Goal: Use online tool/utility: Utilize a website feature to perform a specific function

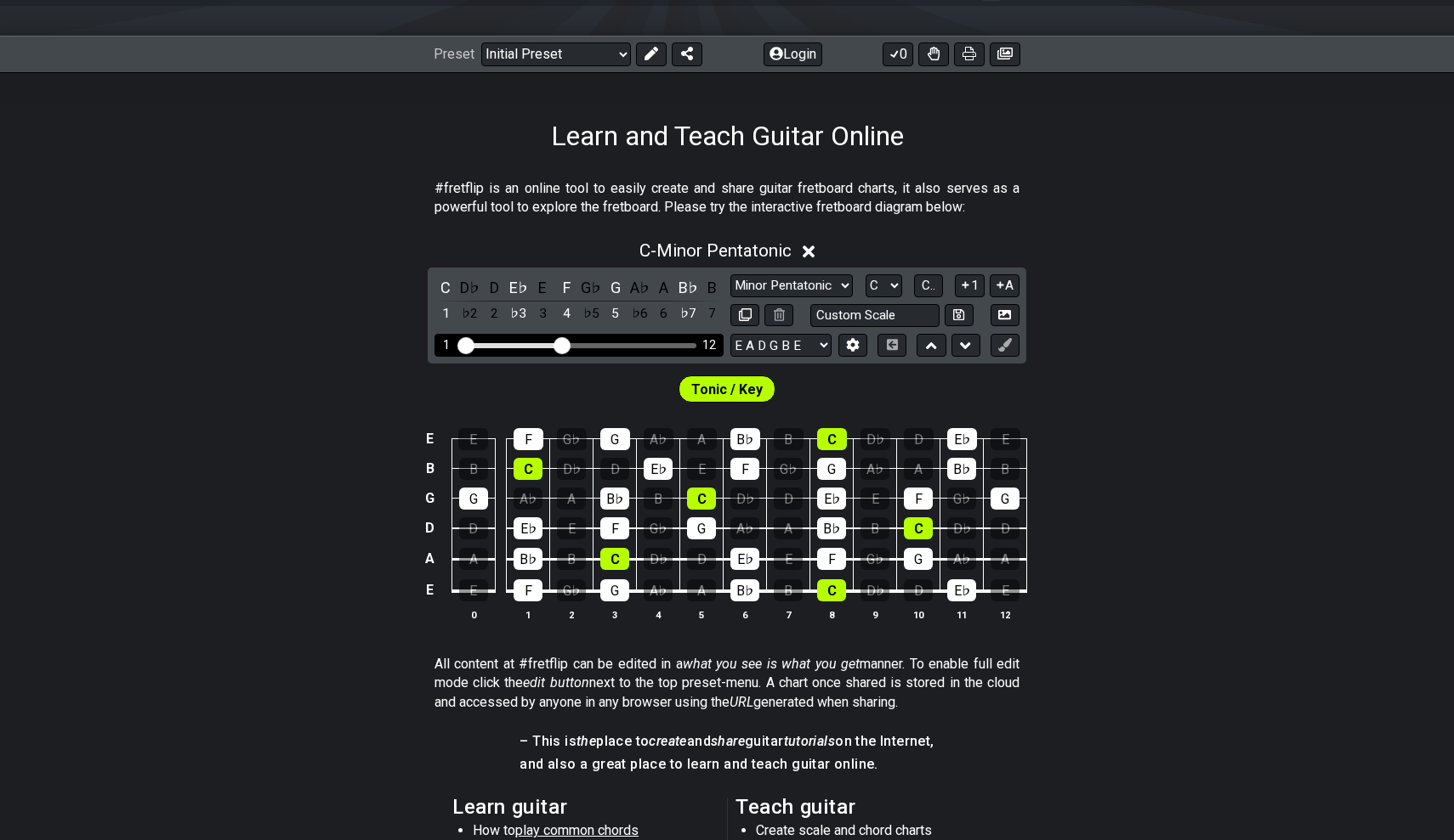
scroll to position [117, 0]
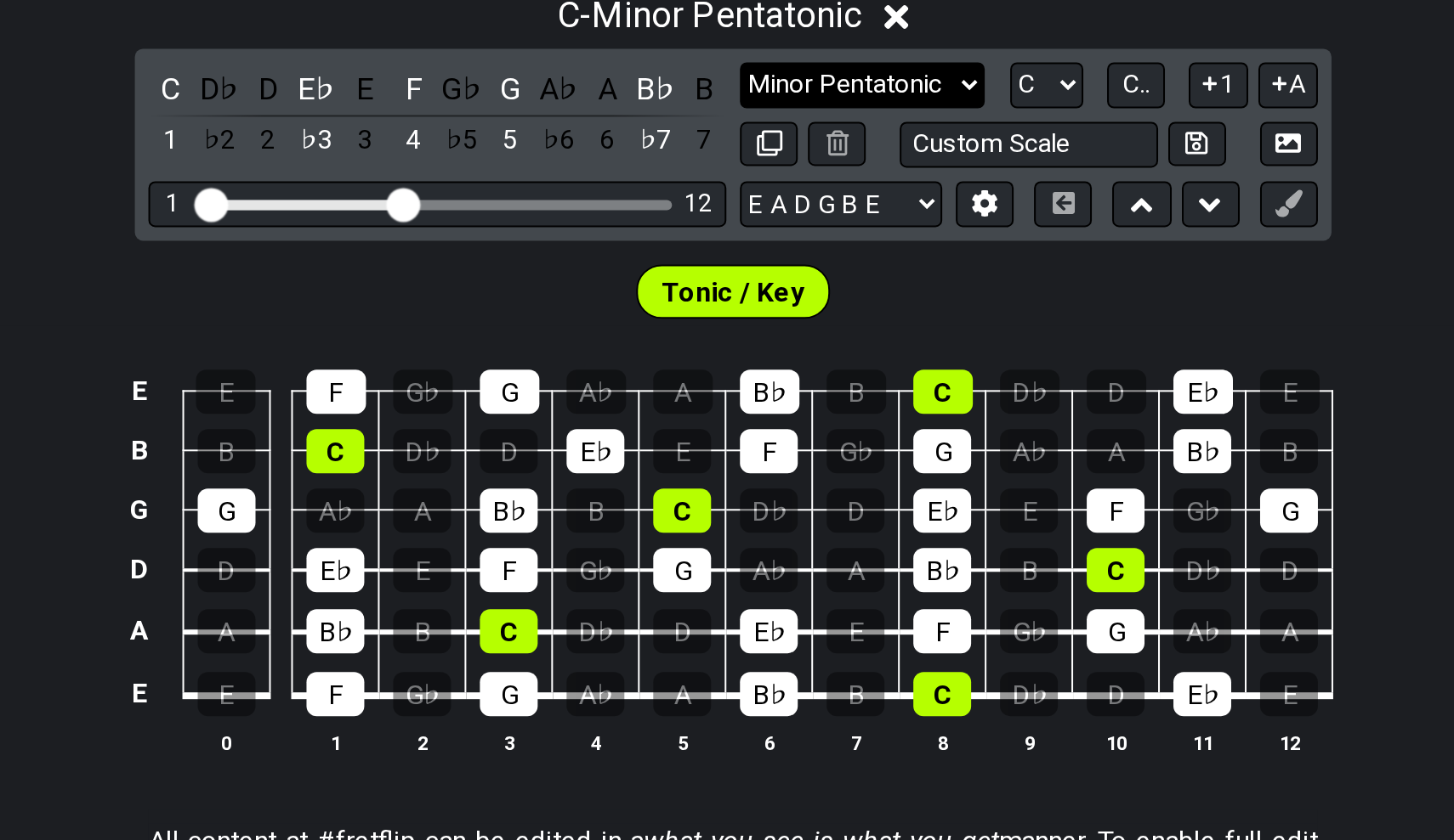
select select "Major 7th"
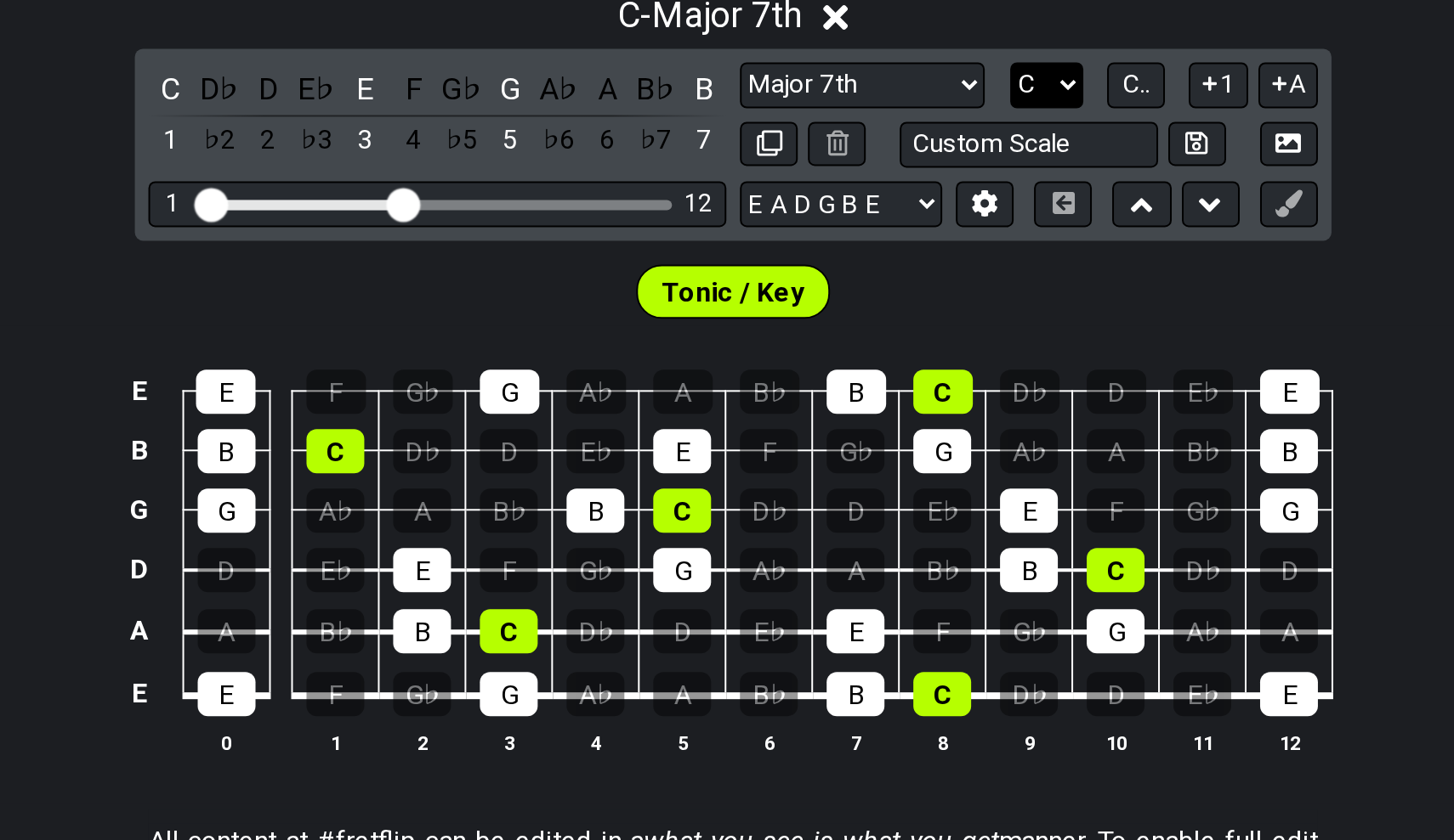
click at [865, 363] on select "A♭ A A♯ B♭ B C C♯ D♭ D D♯ E♭ E F F♯ G♭ G G♯" at bounding box center [883, 374] width 37 height 23
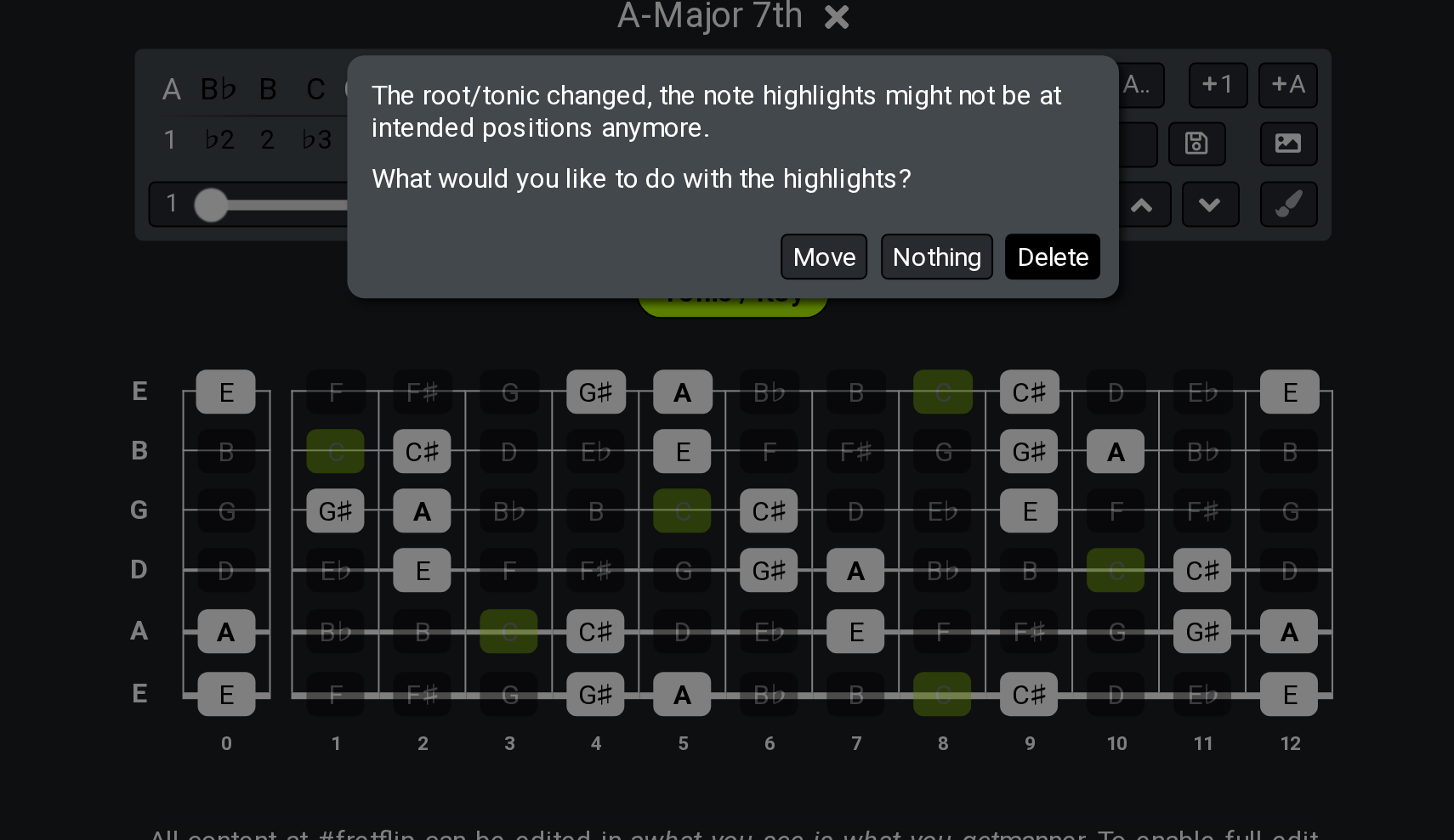
click at [863, 448] on button "Delete" at bounding box center [887, 459] width 48 height 23
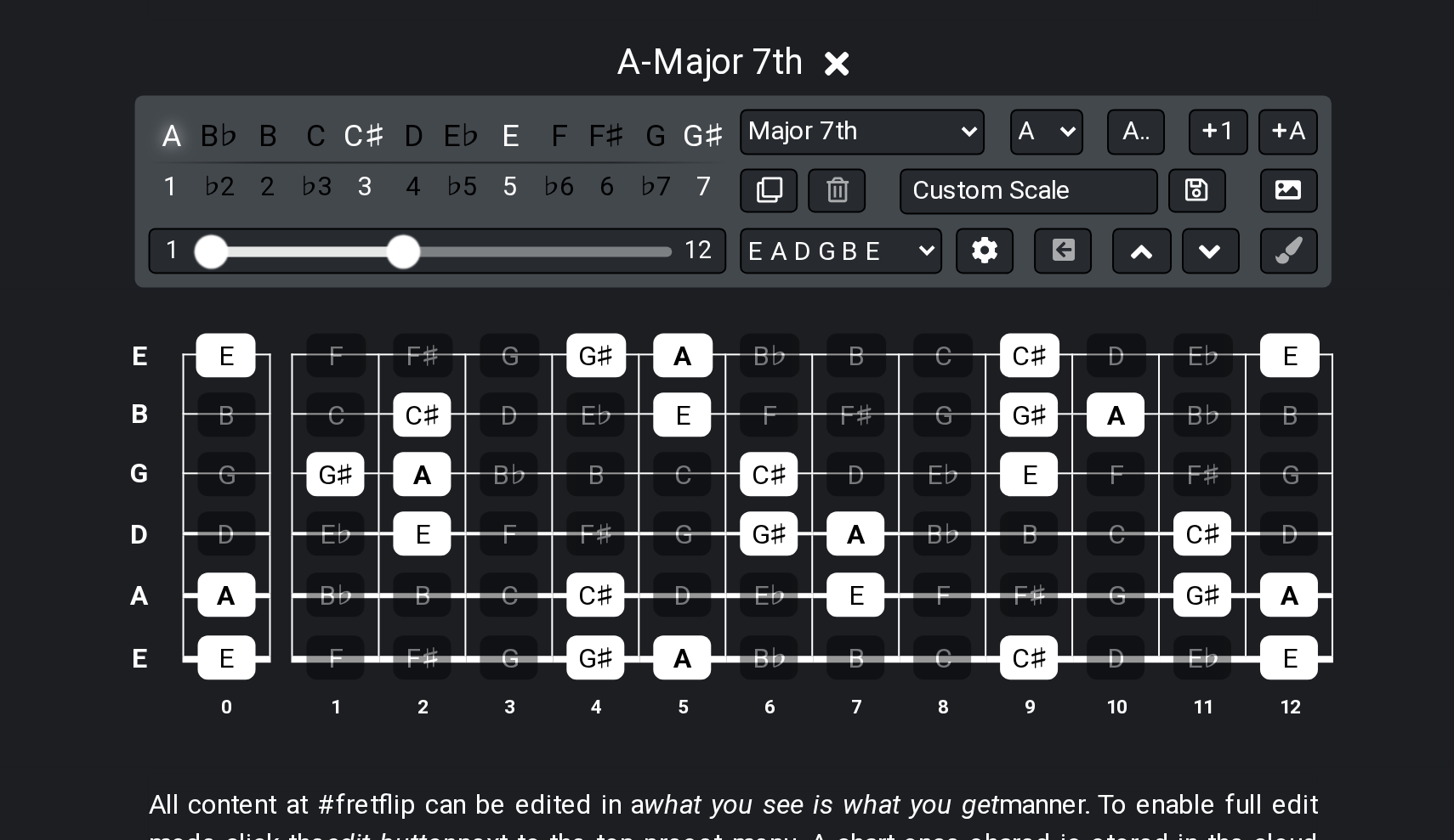
click at [435, 365] on div "A" at bounding box center [446, 376] width 22 height 23
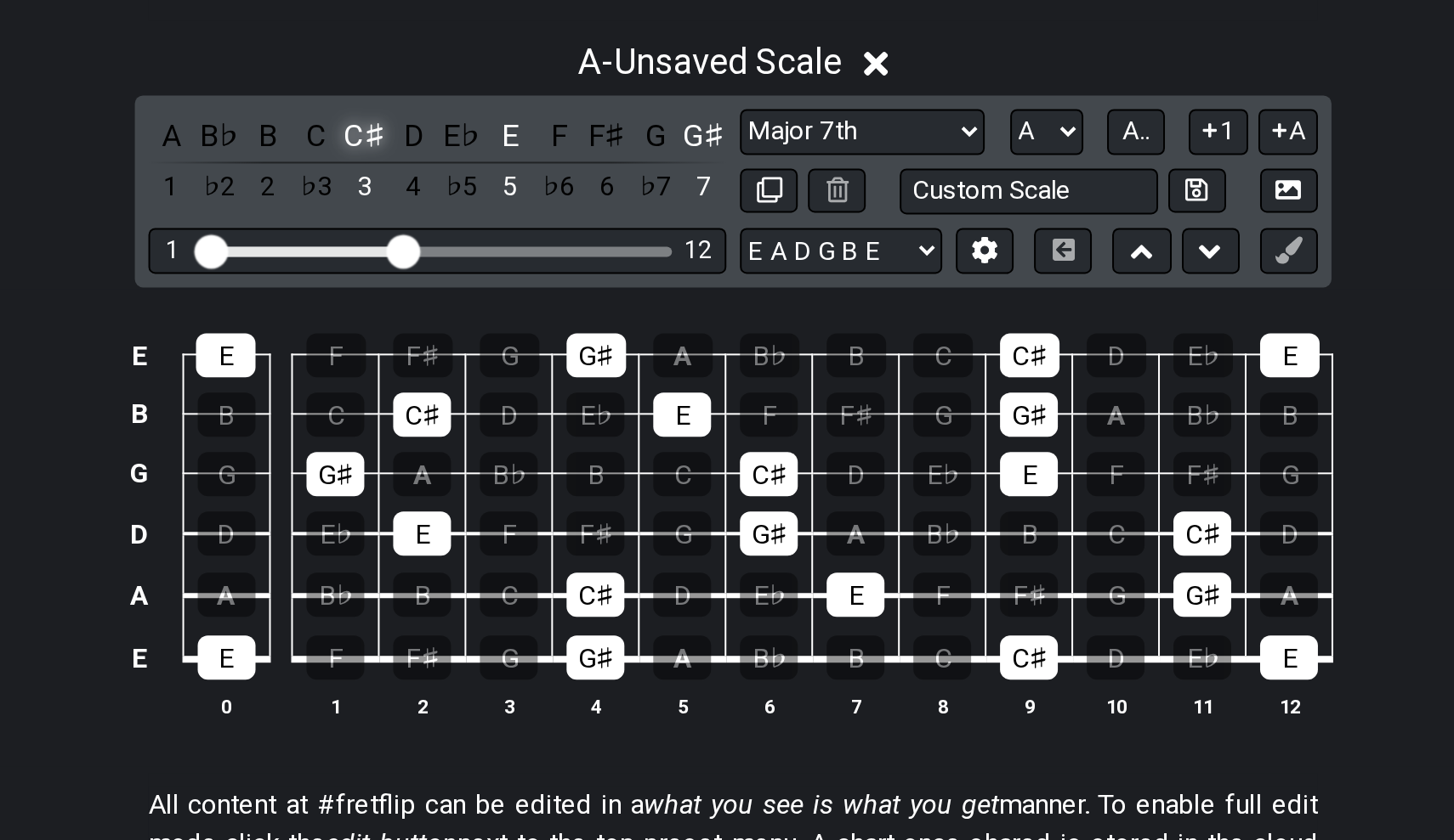
click at [532, 365] on div "C♯" at bounding box center [543, 376] width 22 height 23
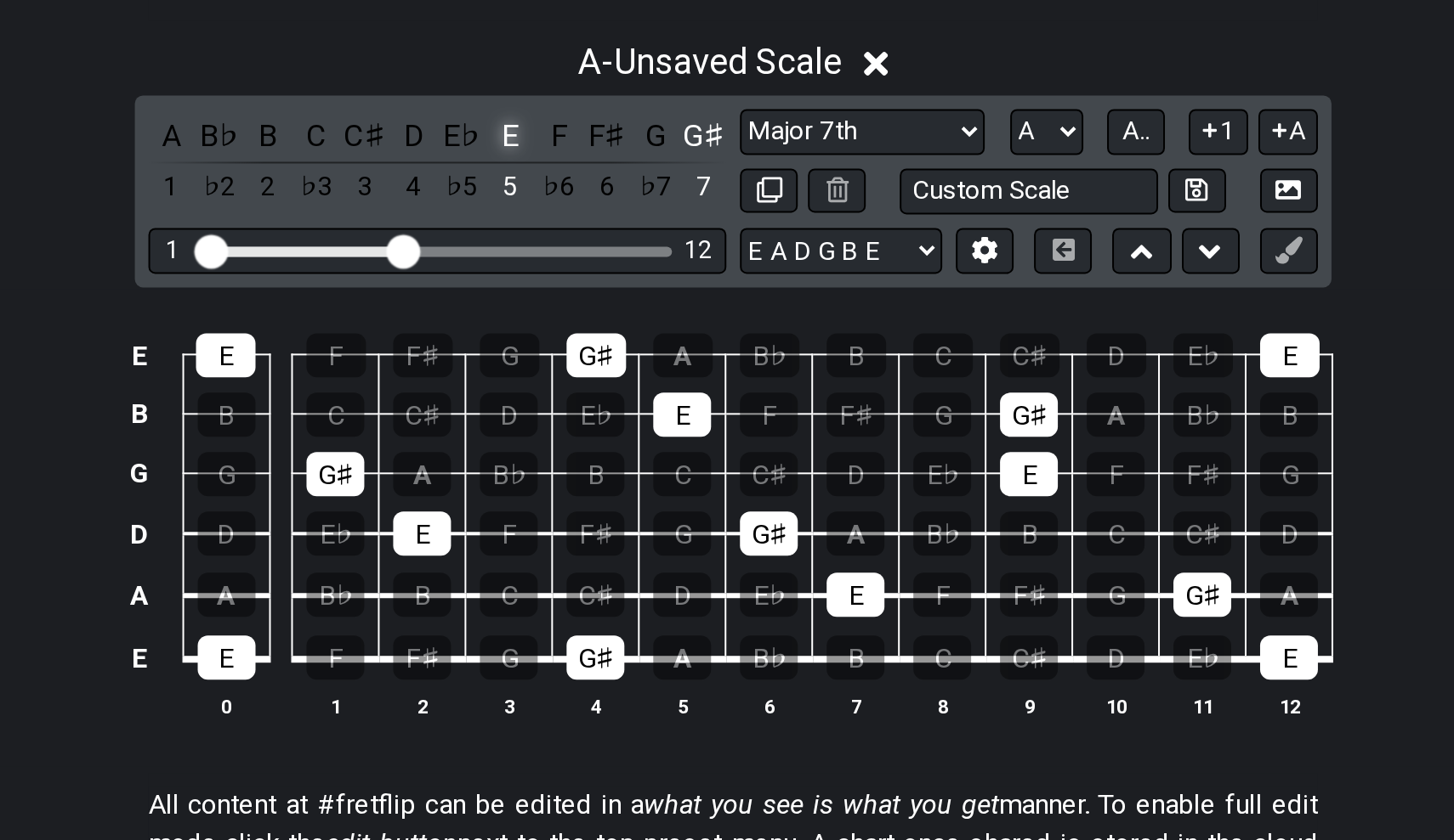
click at [605, 365] on div "E" at bounding box center [616, 376] width 22 height 23
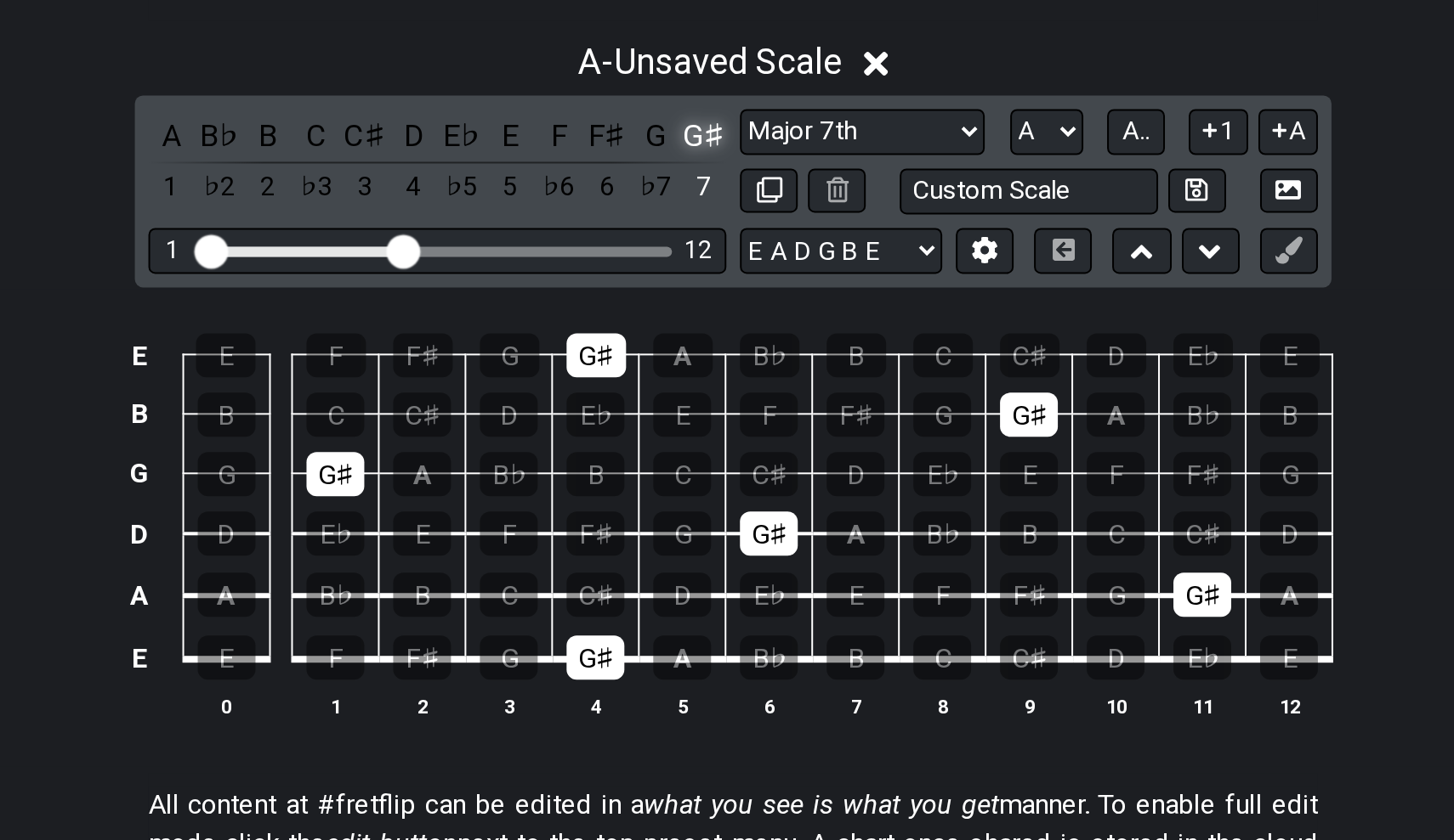
click at [702, 365] on div "G♯" at bounding box center [713, 376] width 22 height 23
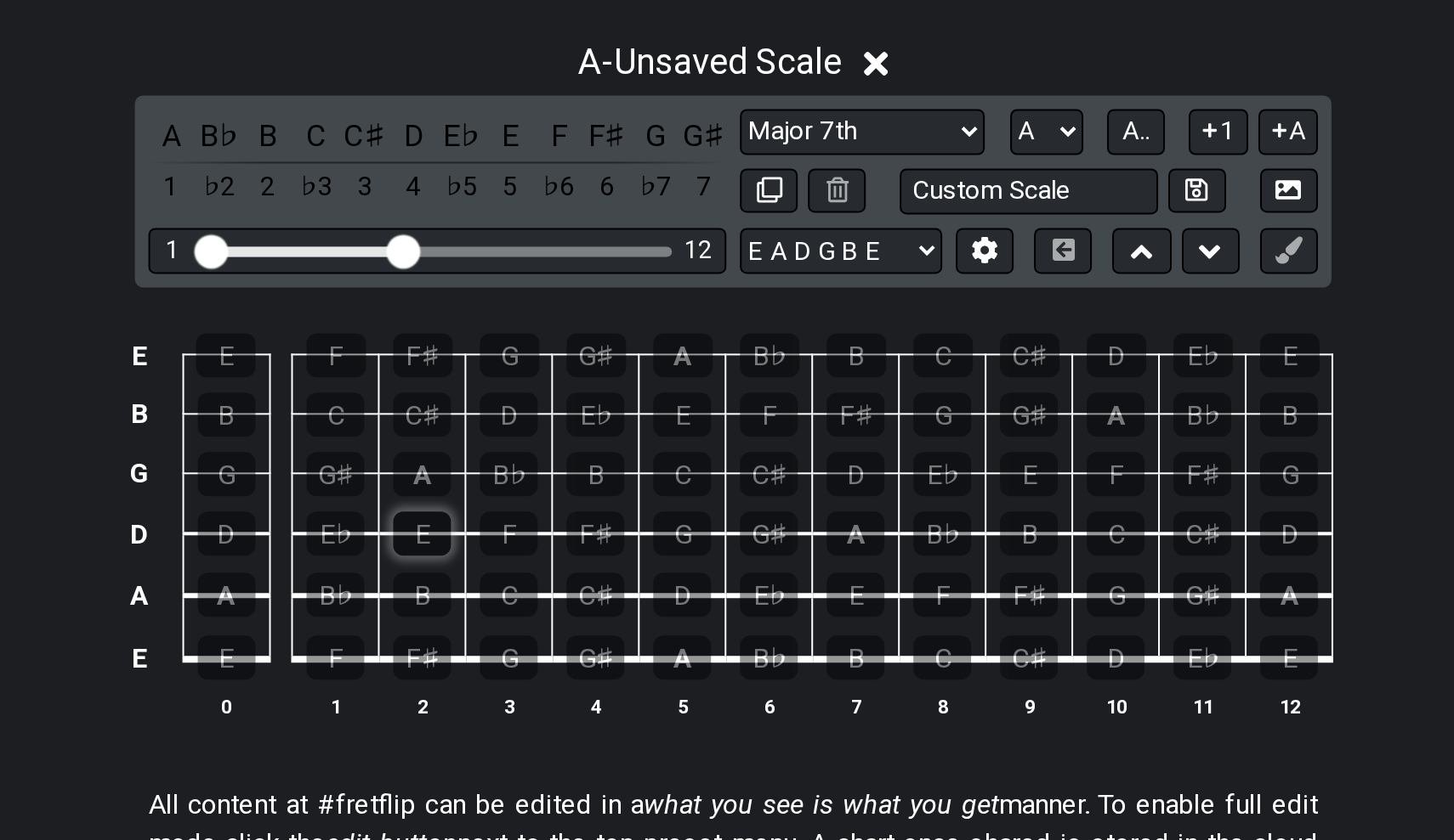
click at [557, 564] on div "E" at bounding box center [571, 575] width 29 height 22
click at [557, 534] on div "A" at bounding box center [571, 545] width 29 height 22
click at [557, 504] on div "C♯" at bounding box center [571, 515] width 29 height 22
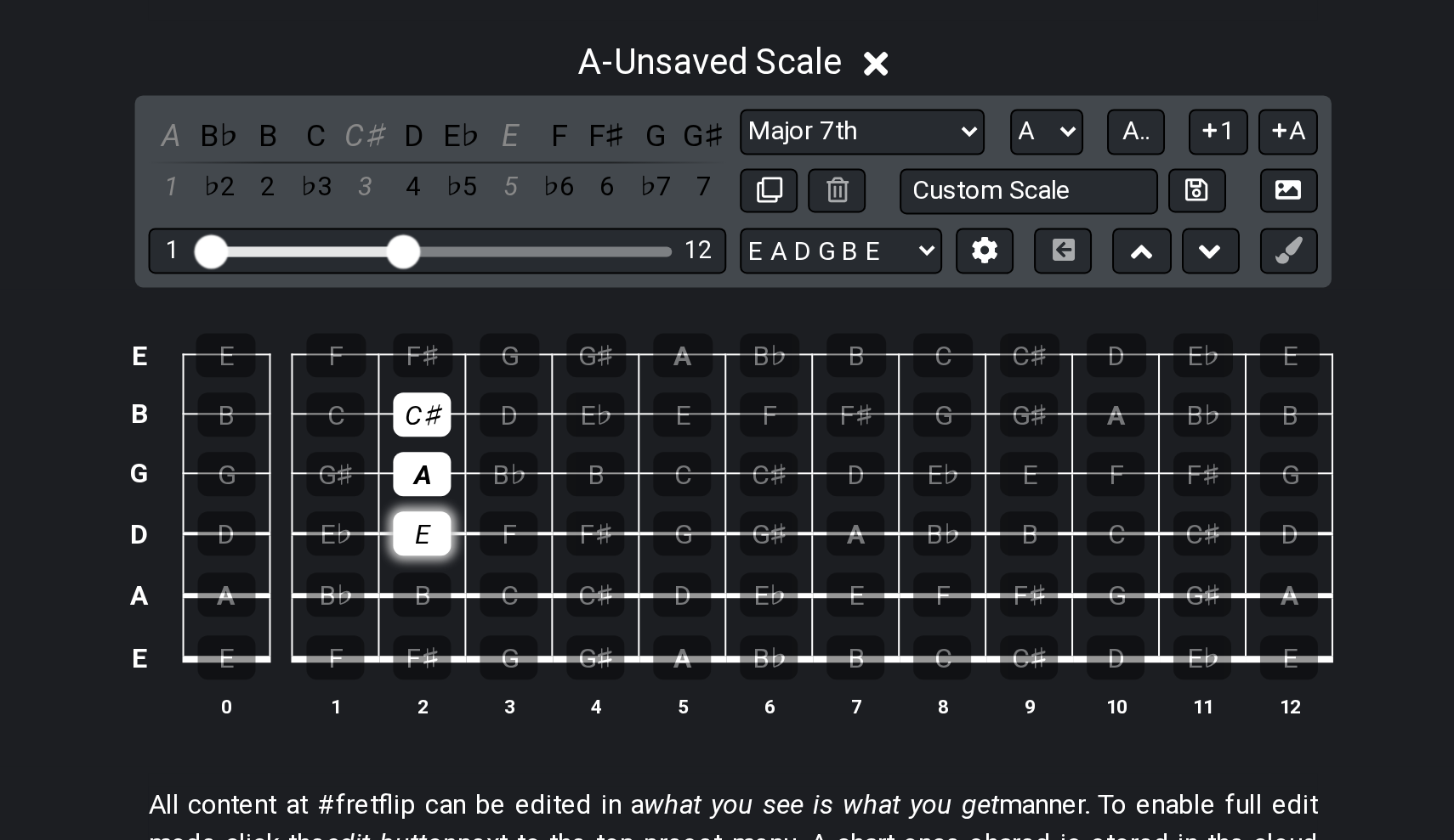
click at [557, 564] on div "E" at bounding box center [571, 575] width 29 height 22
click at [557, 534] on div "A" at bounding box center [571, 545] width 29 height 22
click at [550, 515] on td "A" at bounding box center [571, 530] width 43 height 30
click at [557, 504] on div "C♯" at bounding box center [571, 515] width 29 height 22
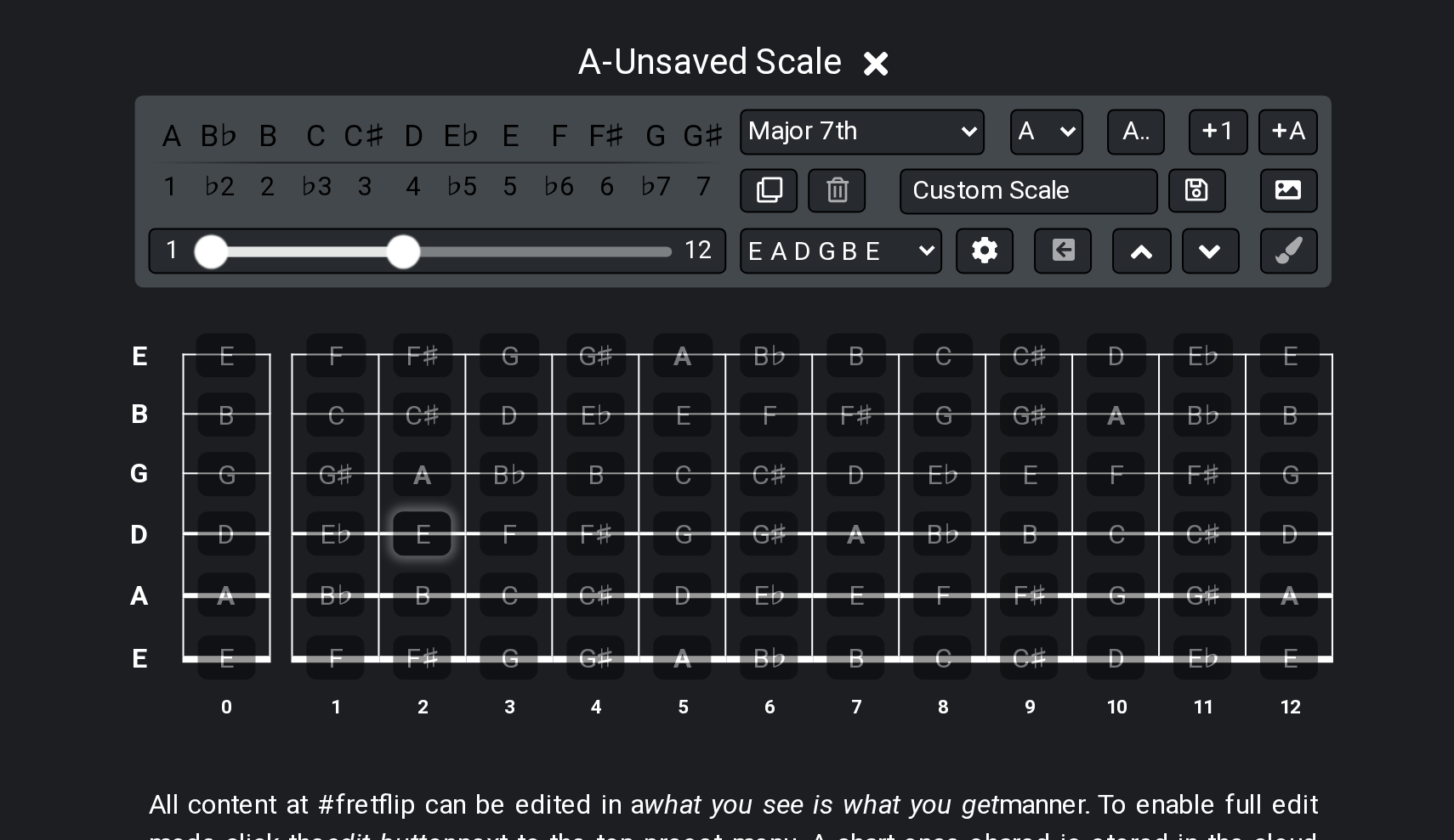
click at [557, 564] on div "E" at bounding box center [571, 575] width 29 height 22
click at [550, 515] on td "A" at bounding box center [571, 530] width 43 height 30
click at [557, 534] on div "A" at bounding box center [571, 545] width 29 height 22
click at [557, 504] on div "C♯" at bounding box center [571, 515] width 29 height 22
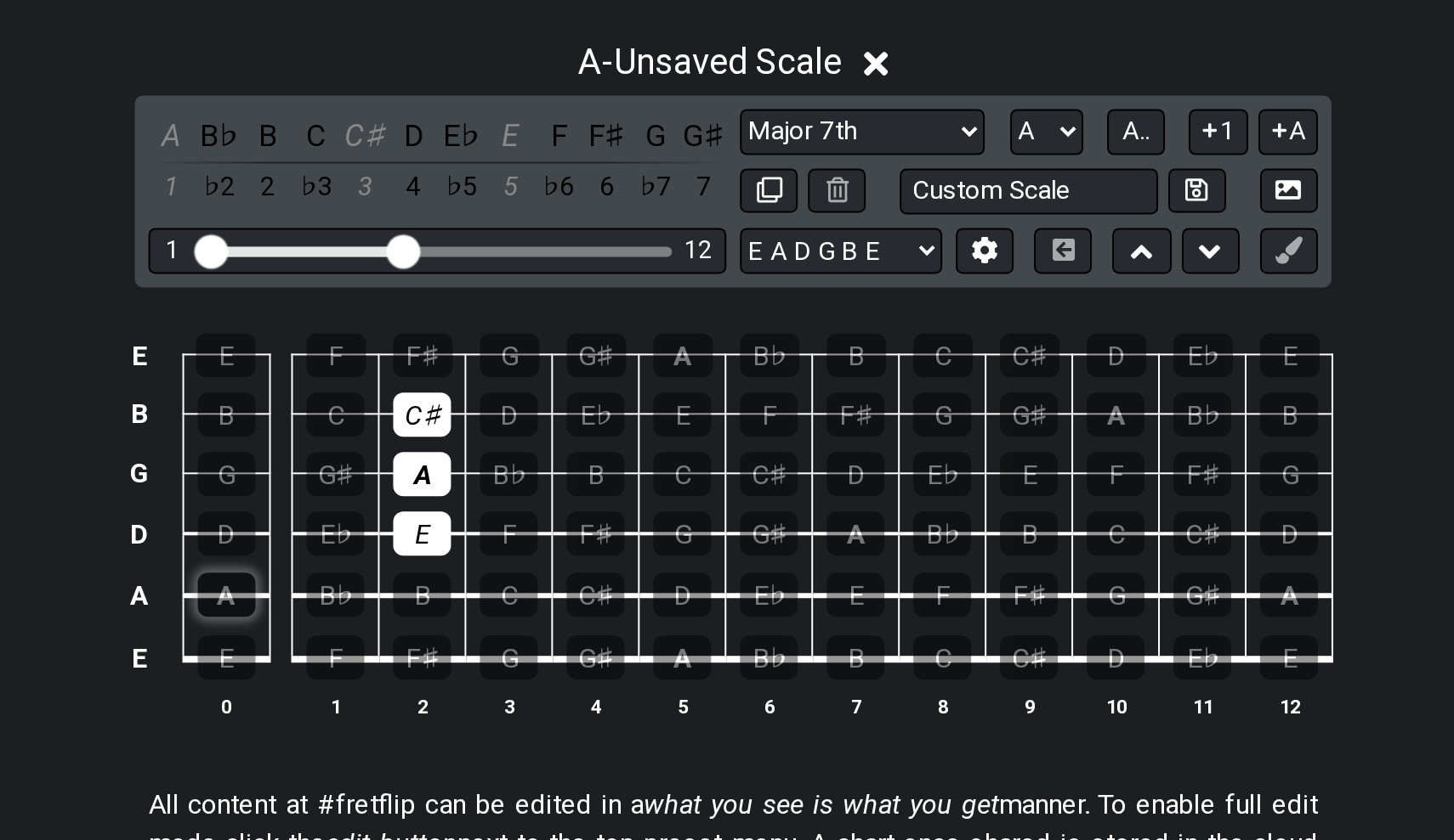
click at [459, 595] on div "A" at bounding box center [473, 606] width 29 height 22
click at [459, 475] on div "E" at bounding box center [474, 486] width 30 height 22
click at [514, 595] on div "B♭" at bounding box center [528, 606] width 29 height 22
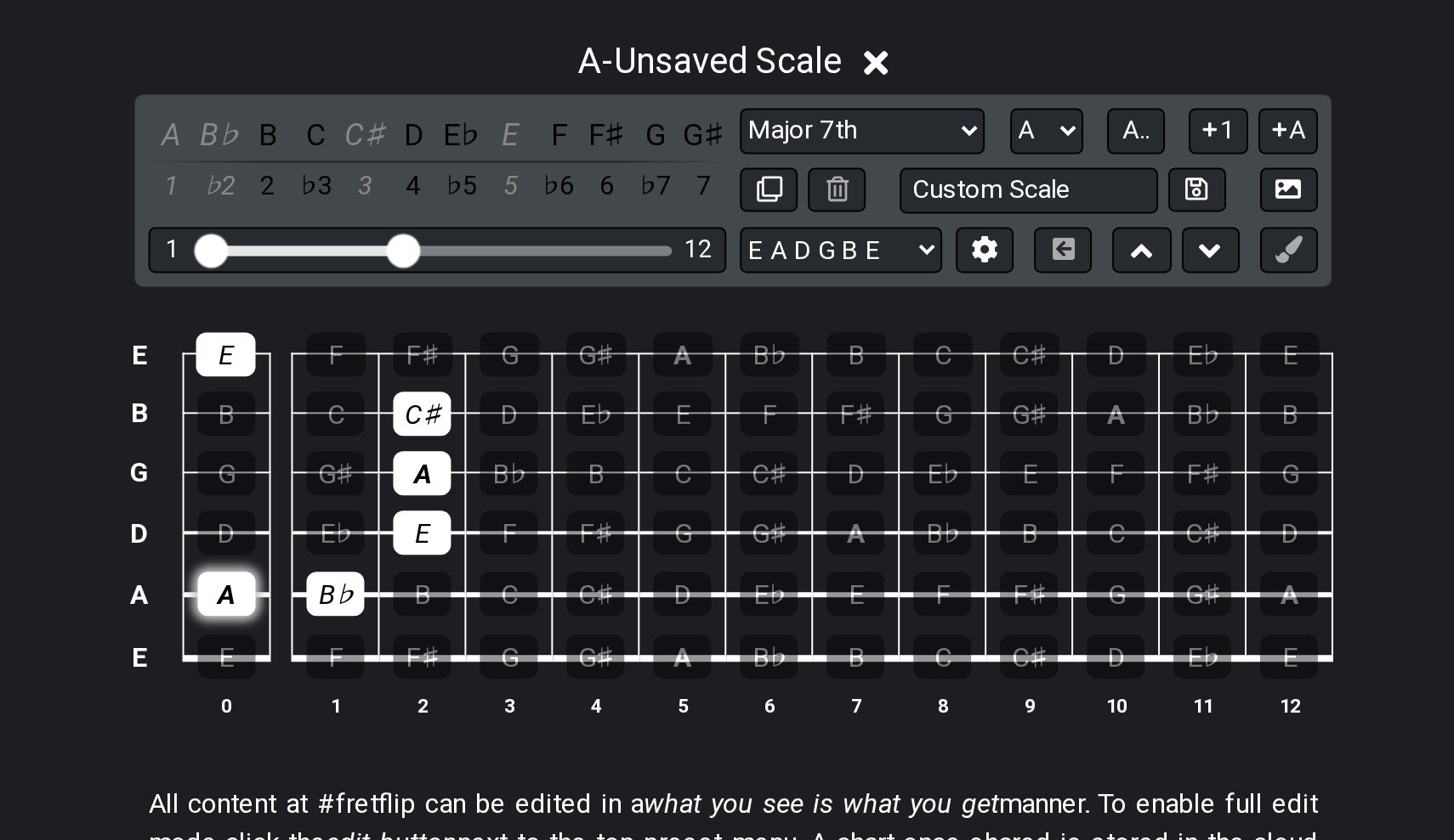
click at [459, 595] on div "A" at bounding box center [473, 606] width 29 height 22
click at [459, 475] on div "E" at bounding box center [474, 486] width 30 height 22
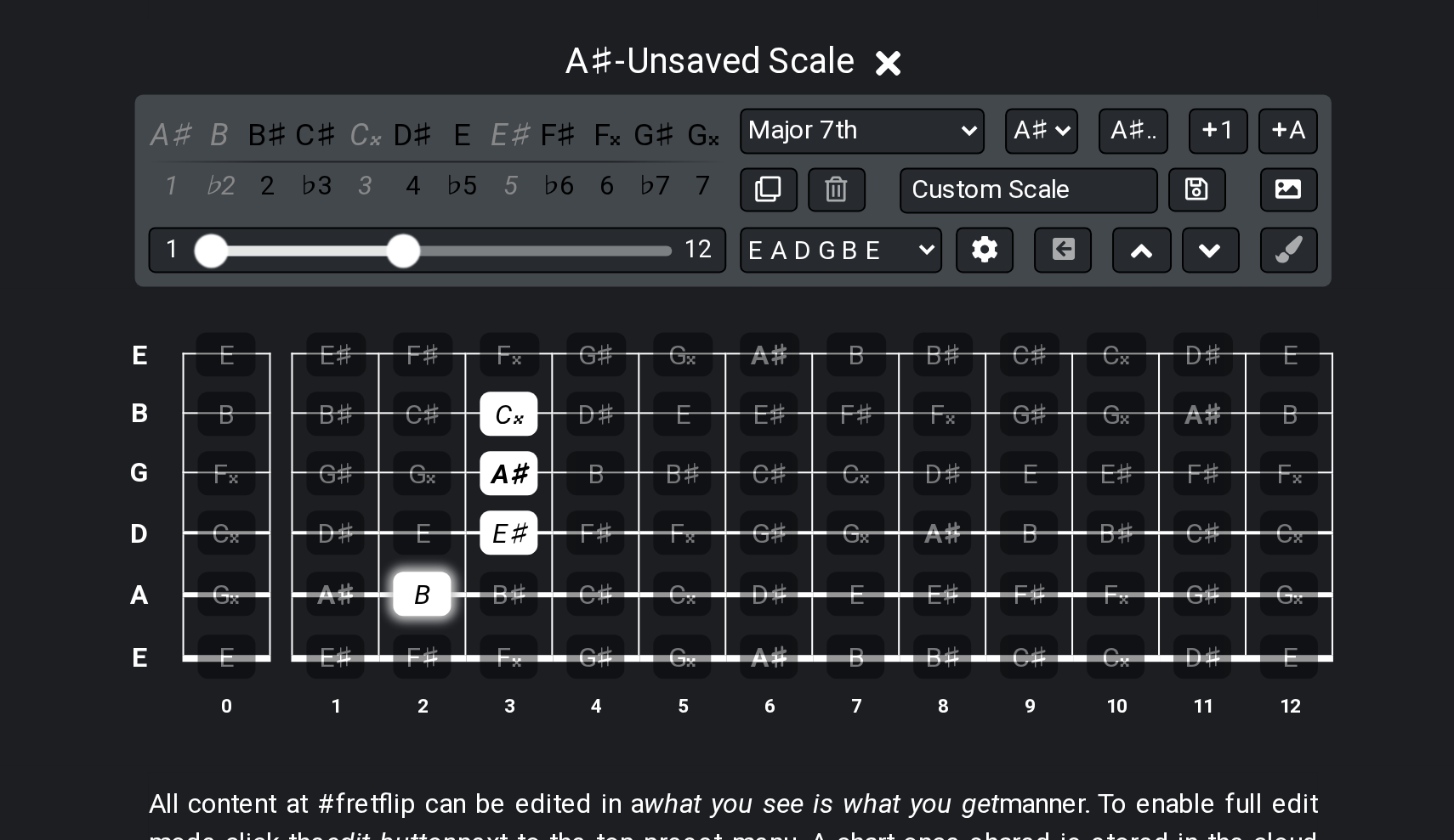
click at [557, 595] on div "B" at bounding box center [571, 606] width 29 height 22
click at [601, 564] on div "E♯" at bounding box center [615, 575] width 29 height 22
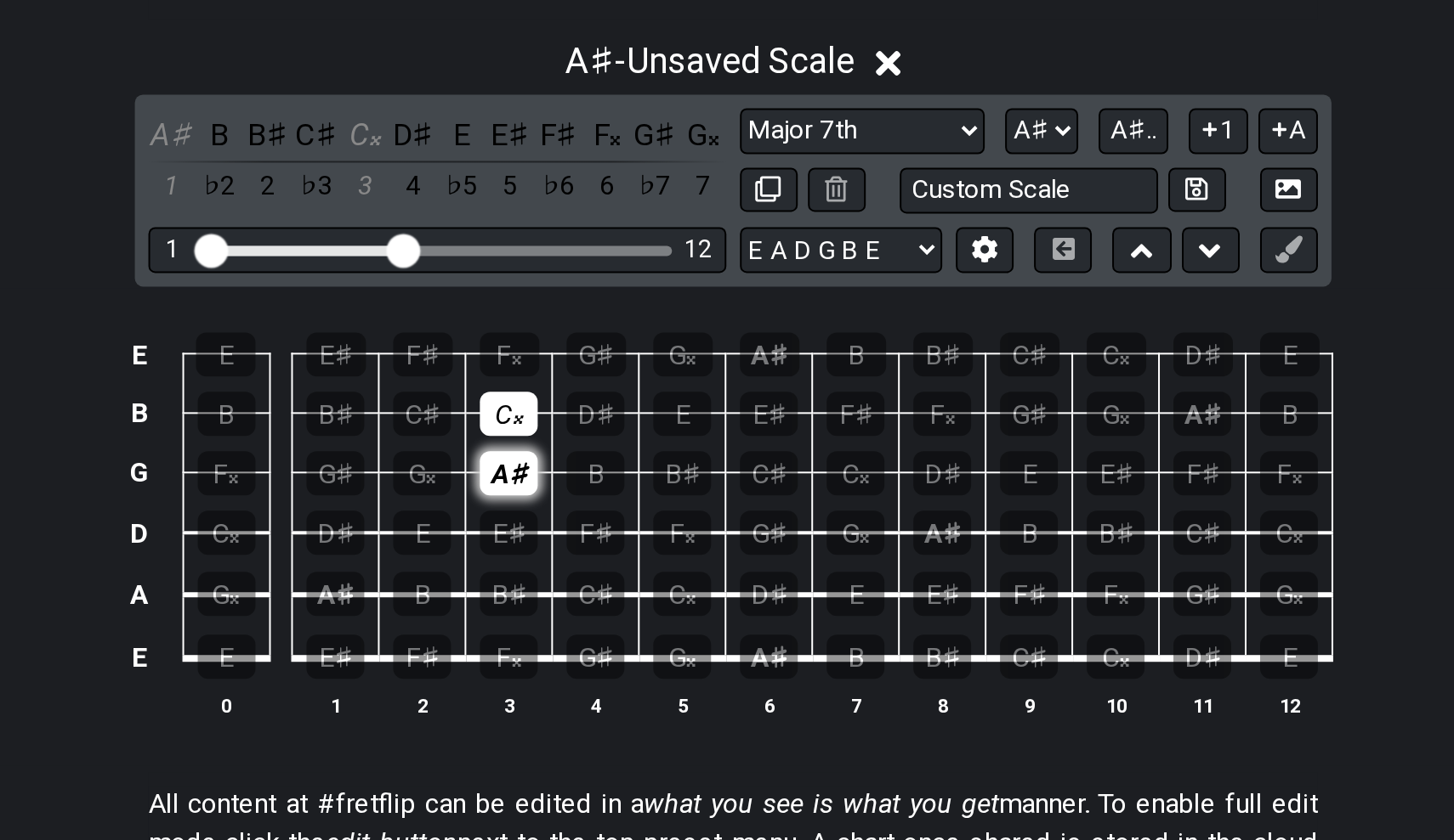
click at [601, 534] on div "A♯" at bounding box center [615, 545] width 29 height 22
click at [601, 504] on div "C𝄪" at bounding box center [615, 515] width 29 height 22
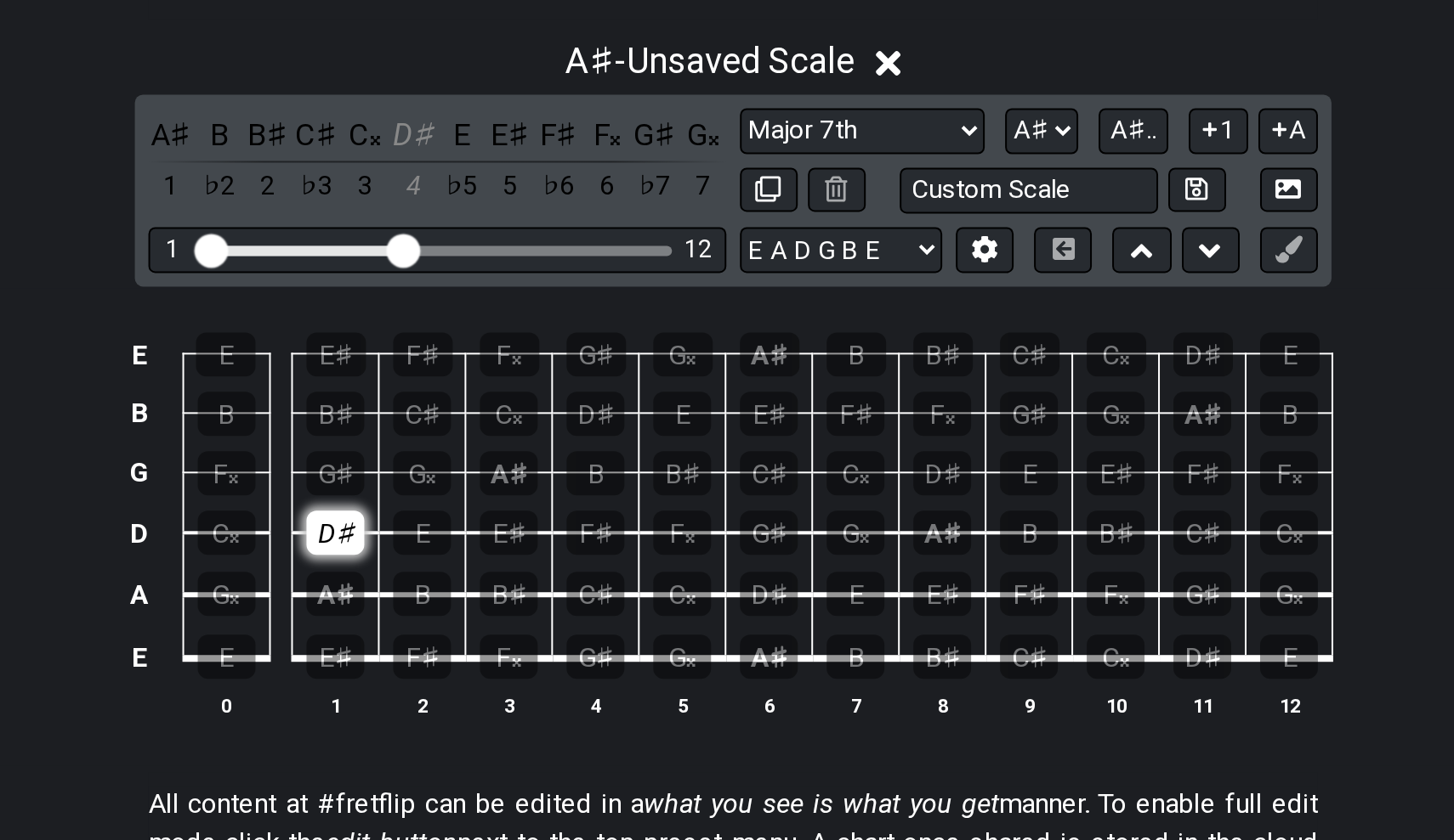
click at [514, 564] on div "D♯" at bounding box center [528, 575] width 29 height 22
click at [514, 534] on div "G♯" at bounding box center [528, 545] width 29 height 22
click at [514, 504] on div "B♯" at bounding box center [528, 515] width 29 height 22
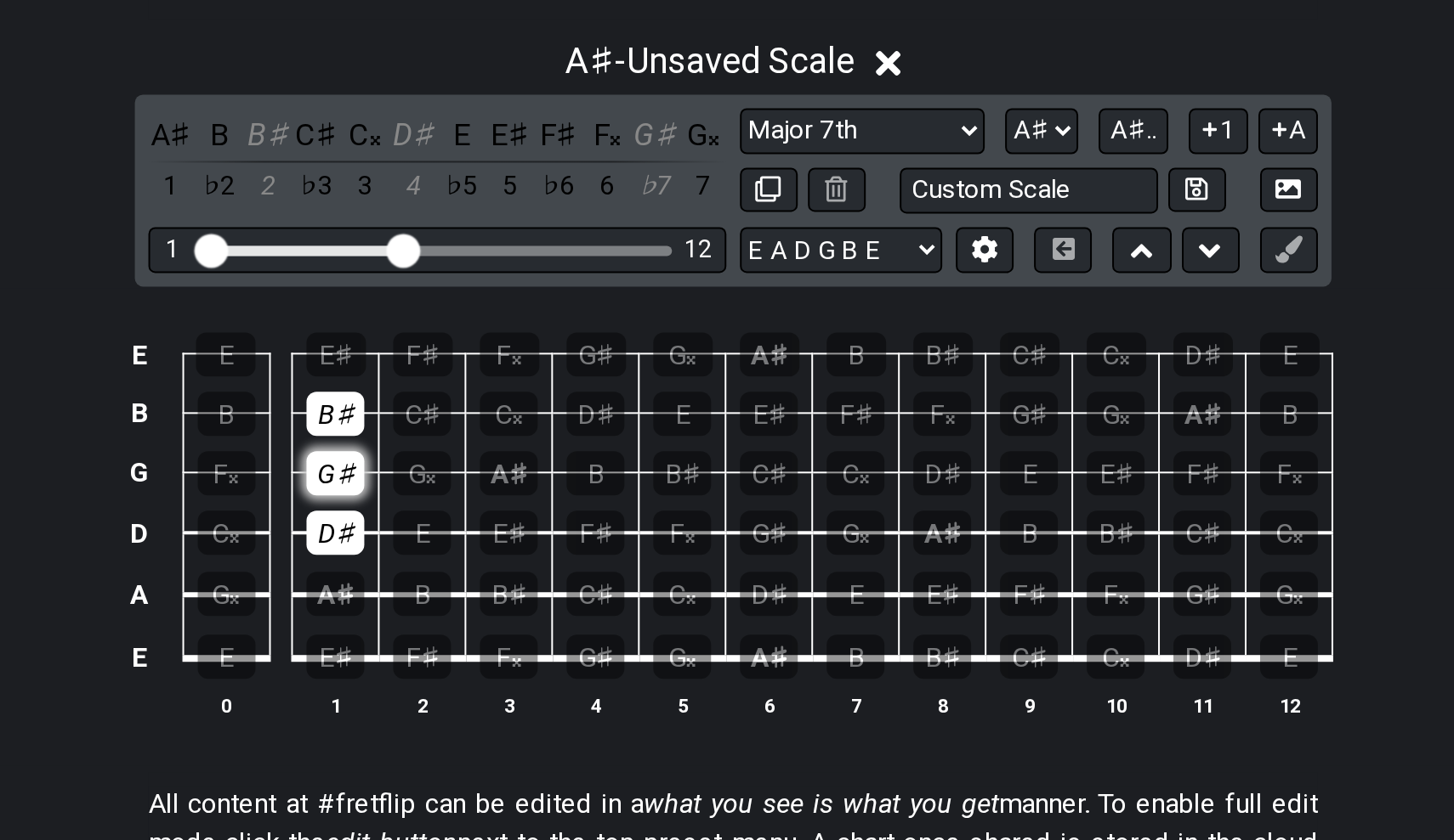
click at [514, 534] on div "G♯" at bounding box center [528, 545] width 29 height 22
click at [514, 504] on div "B♯" at bounding box center [528, 515] width 29 height 22
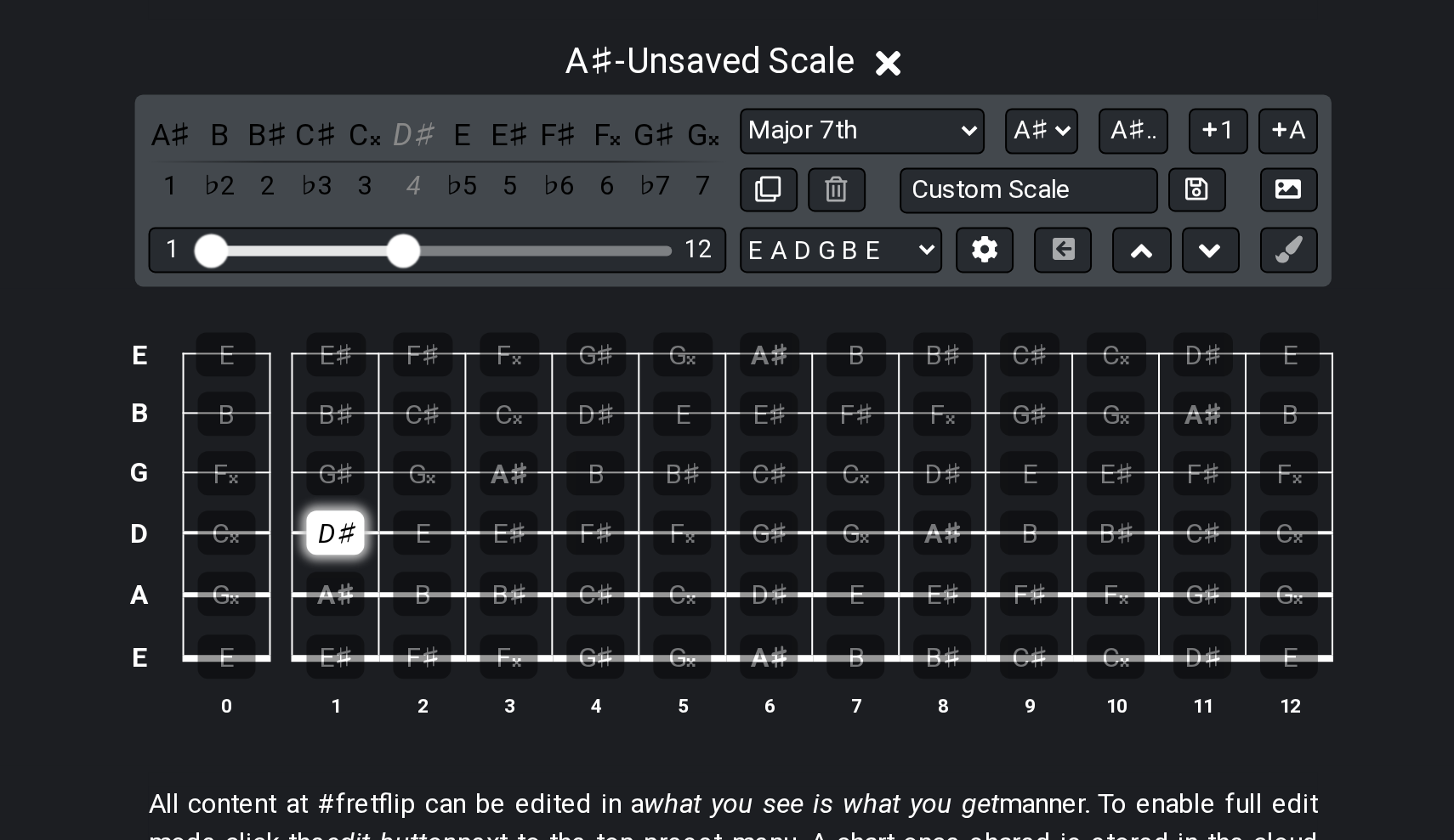
click at [514, 564] on div "D♯" at bounding box center [528, 575] width 29 height 22
click at [557, 564] on div "E" at bounding box center [571, 575] width 29 height 22
click at [550, 545] on td "E" at bounding box center [571, 560] width 43 height 31
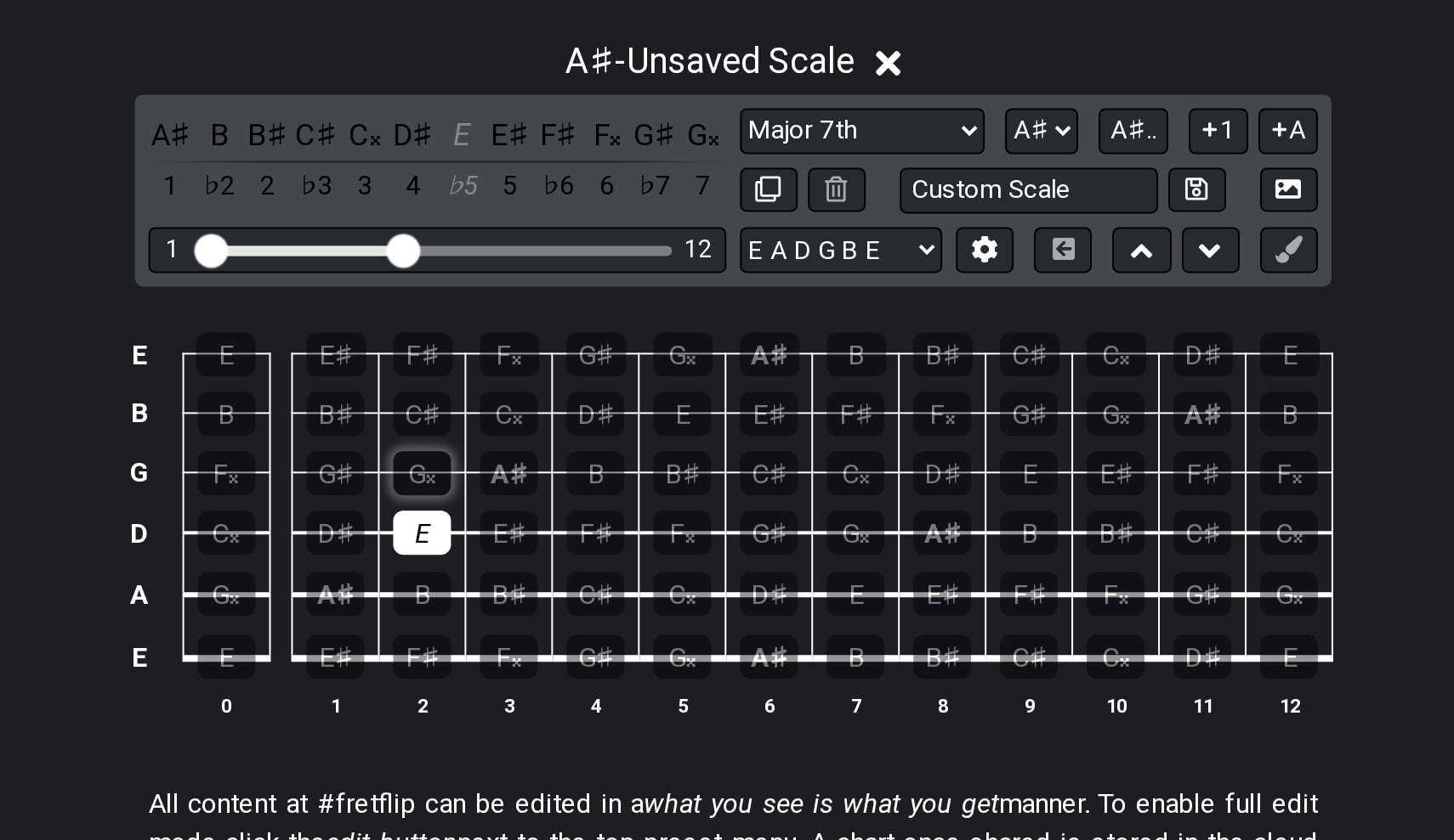
click at [557, 534] on div "G𝄪" at bounding box center [571, 545] width 29 height 22
click at [550, 515] on td "G𝄪" at bounding box center [571, 530] width 43 height 30
click at [557, 504] on div "C♯" at bounding box center [571, 515] width 29 height 22
click at [601, 534] on div "A♯" at bounding box center [615, 545] width 29 height 22
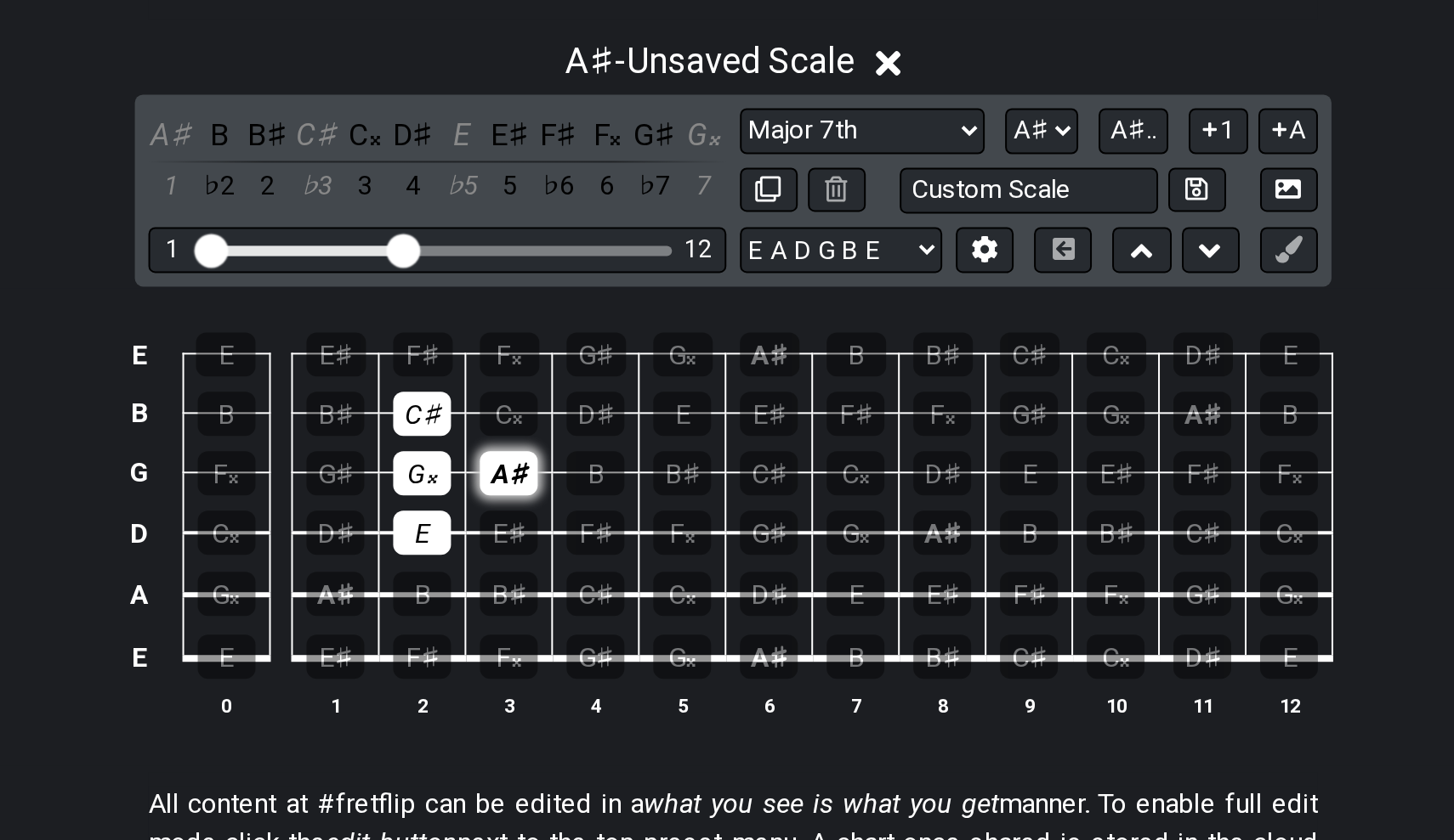
click at [601, 534] on div "A♯" at bounding box center [615, 545] width 29 height 22
click at [557, 534] on div "G𝄪" at bounding box center [571, 545] width 29 height 22
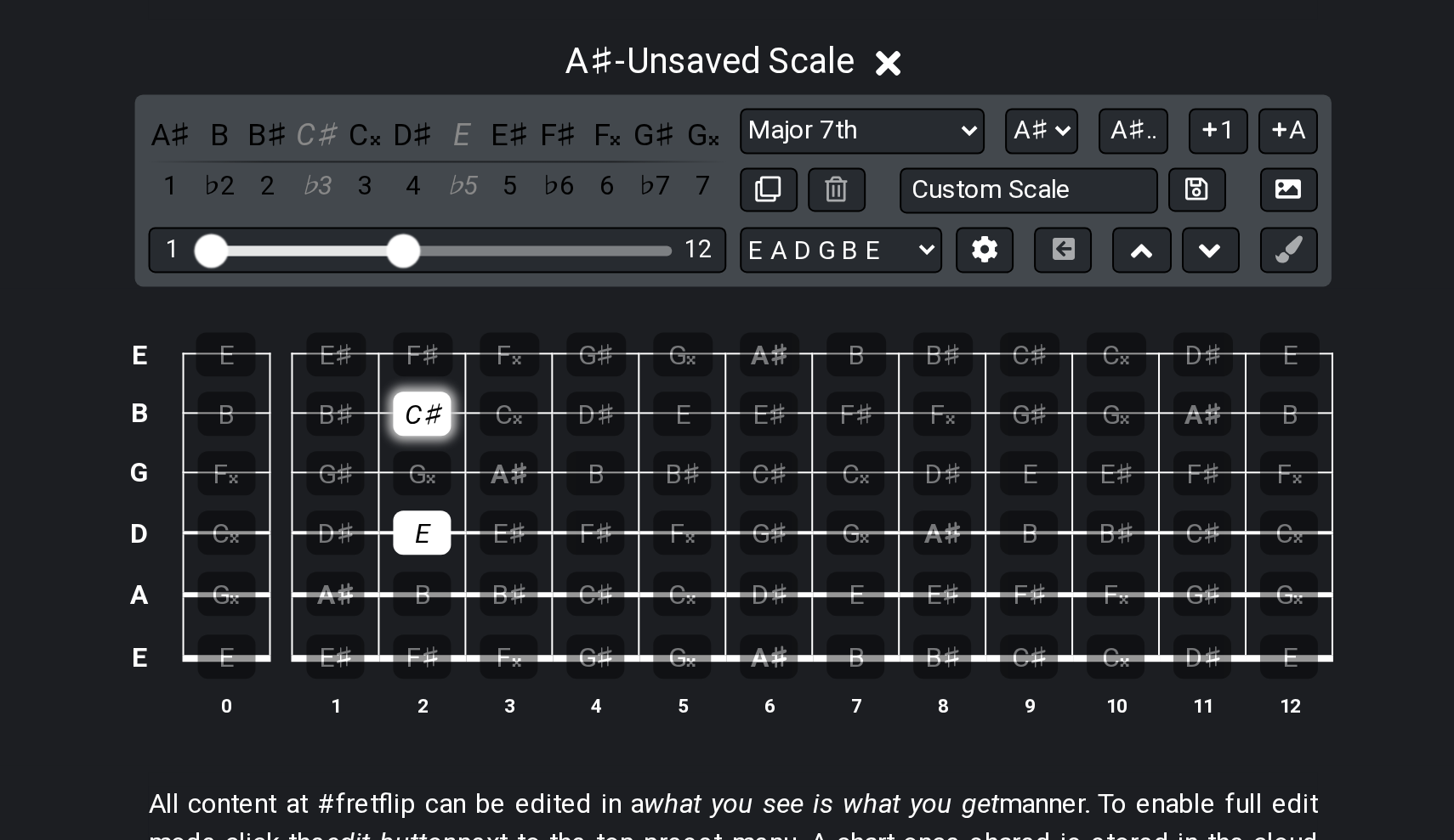
click at [557, 504] on div "C♯" at bounding box center [571, 515] width 29 height 22
click at [514, 534] on div "G♯" at bounding box center [528, 545] width 29 height 22
click at [557, 504] on div "C♯" at bounding box center [571, 515] width 29 height 22
click at [514, 534] on div "G♯" at bounding box center [528, 545] width 29 height 22
click at [550, 515] on td "G𝄪" at bounding box center [571, 530] width 43 height 30
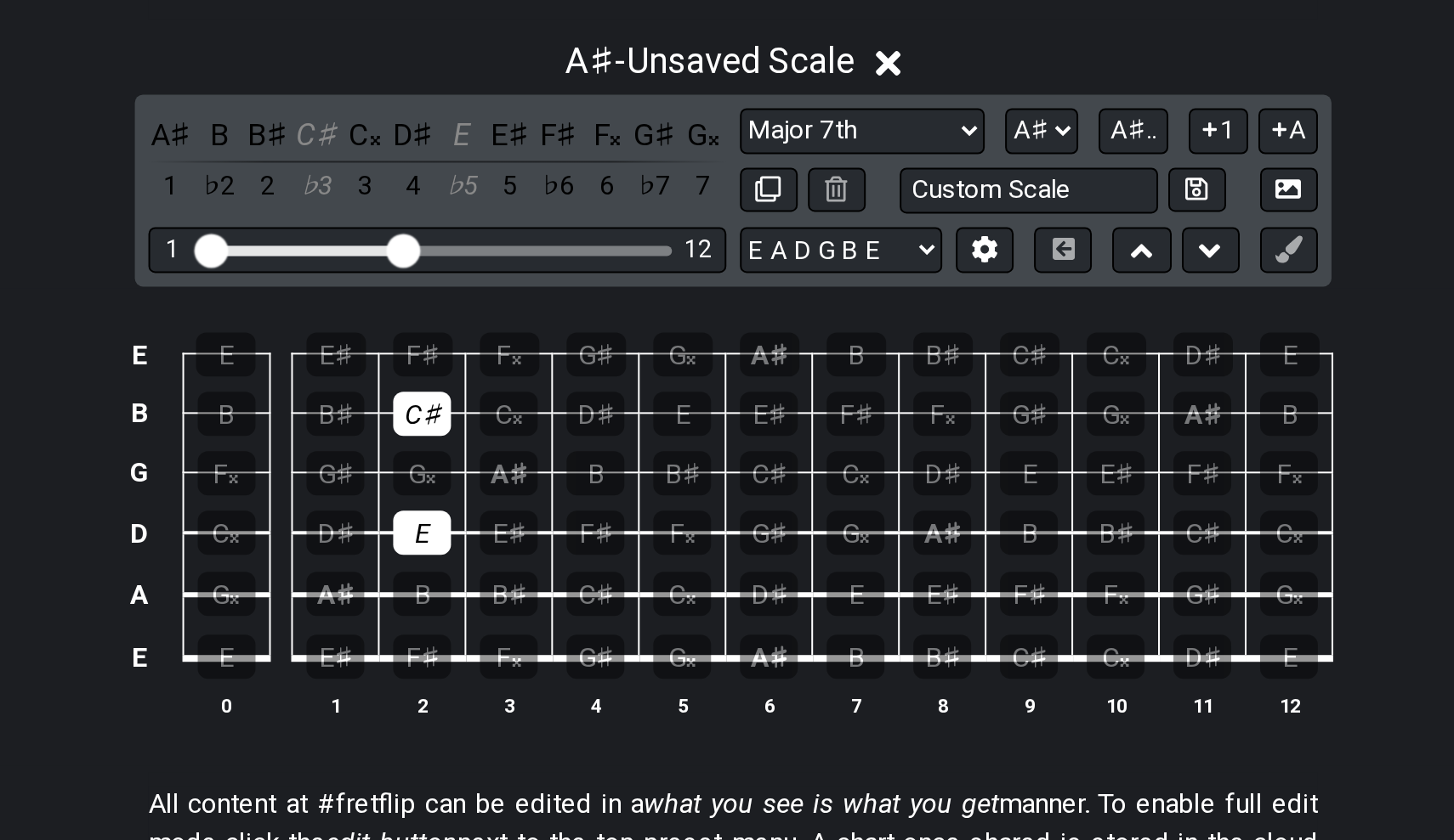
click at [550, 515] on td "G𝄪" at bounding box center [571, 530] width 43 height 30
click at [557, 504] on div "C♯" at bounding box center [571, 515] width 29 height 22
click at [550, 545] on td "E" at bounding box center [571, 560] width 43 height 31
click at [557, 564] on div "E" at bounding box center [571, 575] width 29 height 22
click at [601, 564] on div "E♯" at bounding box center [615, 575] width 29 height 22
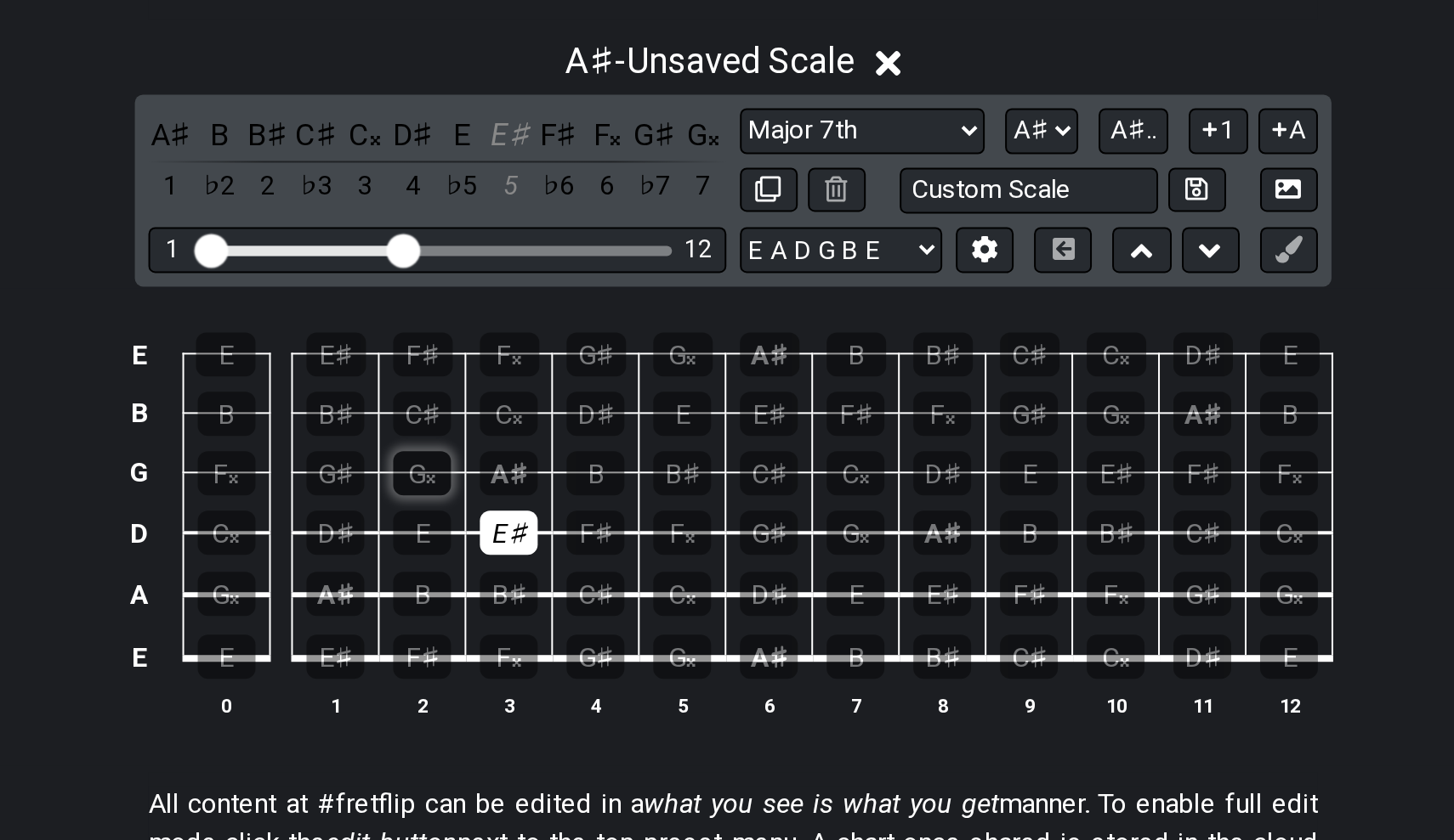
click at [557, 534] on div "G𝄪" at bounding box center [571, 545] width 29 height 22
click at [601, 504] on div "C𝄪" at bounding box center [615, 515] width 29 height 22
click at [514, 475] on div "E♯" at bounding box center [529, 486] width 30 height 22
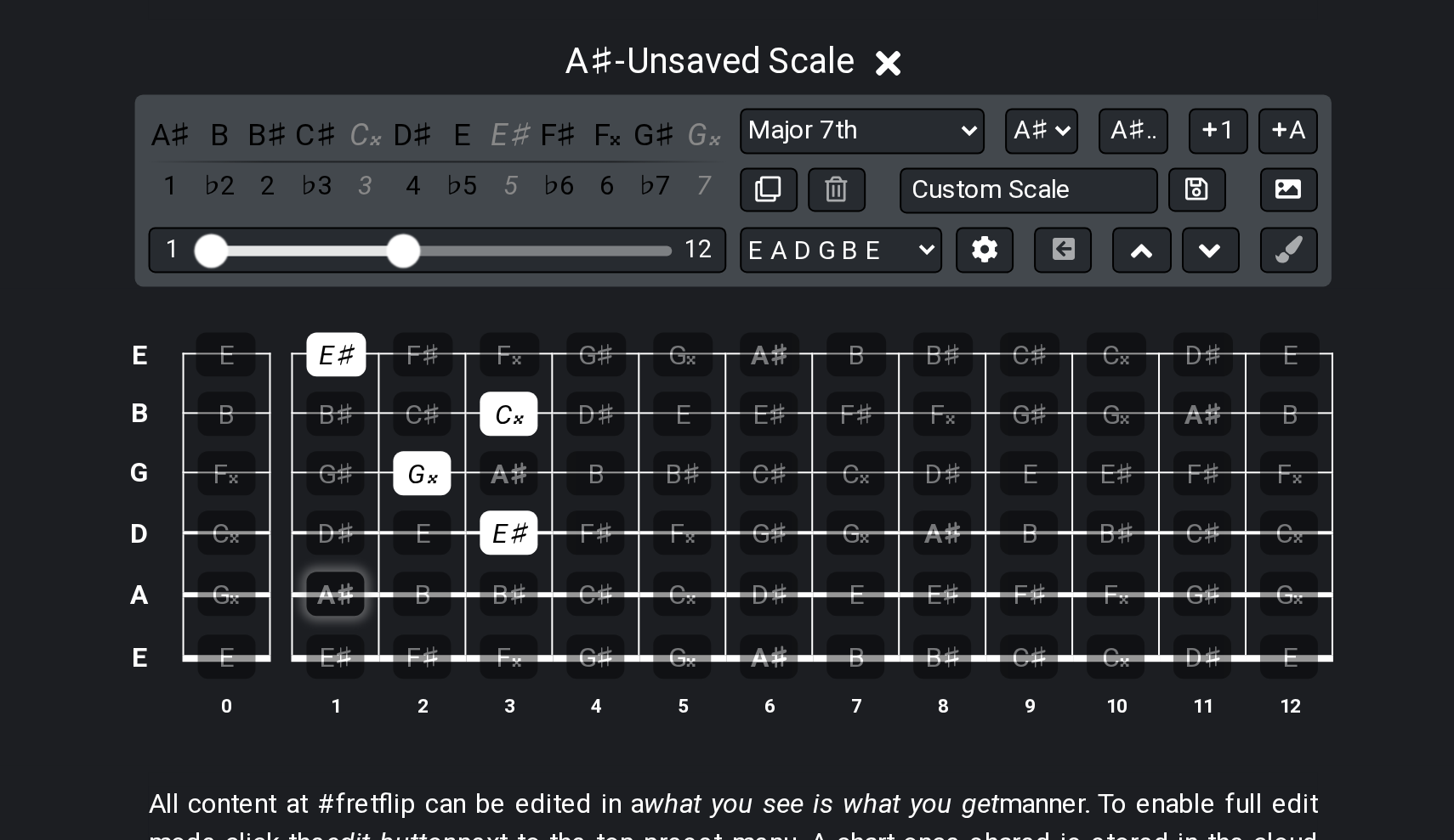
click at [514, 595] on div "A♯" at bounding box center [528, 606] width 29 height 22
select select "A"
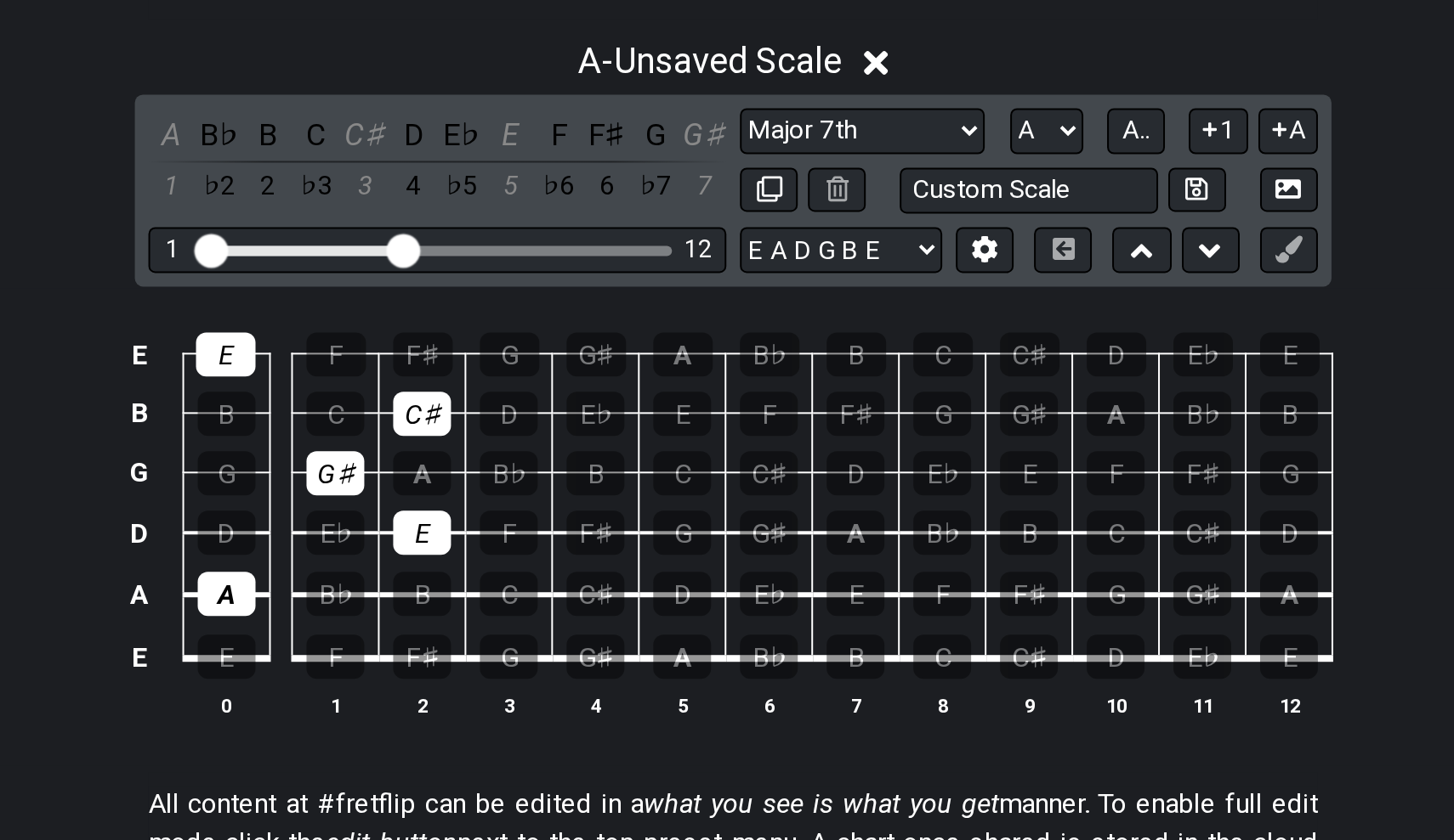
click at [452, 575] on td "A" at bounding box center [473, 590] width 43 height 31
click at [459, 595] on div "A" at bounding box center [473, 606] width 29 height 22
click at [514, 534] on div "G♯" at bounding box center [528, 545] width 29 height 22
click at [459, 595] on div "A" at bounding box center [473, 606] width 29 height 22
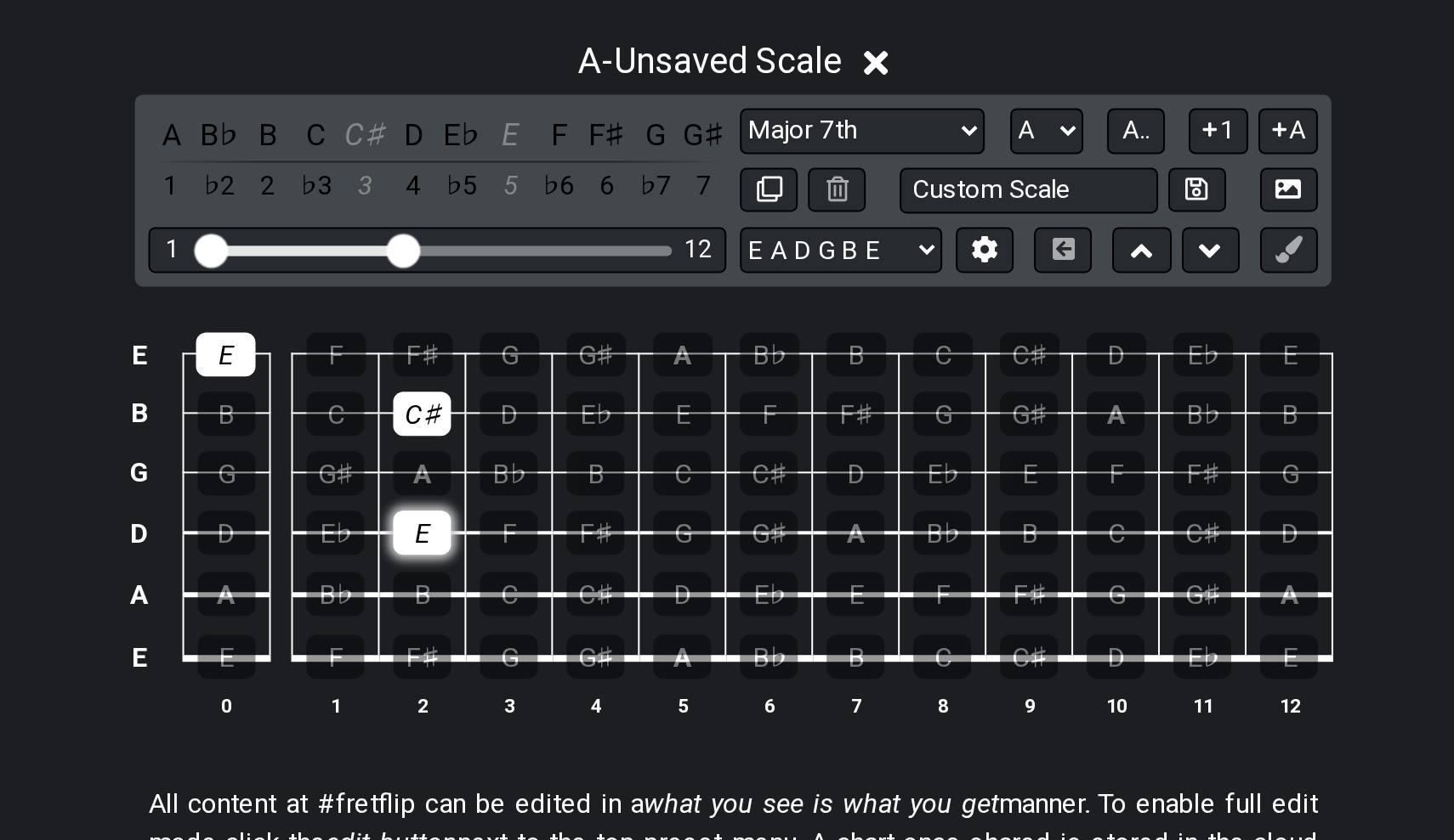
click at [557, 564] on div "E" at bounding box center [571, 575] width 29 height 22
click at [550, 515] on td "A" at bounding box center [571, 530] width 43 height 30
click at [557, 504] on div "C♯" at bounding box center [571, 515] width 29 height 22
click at [557, 564] on div "E" at bounding box center [571, 575] width 29 height 22
click at [557, 534] on div "A" at bounding box center [571, 545] width 29 height 22
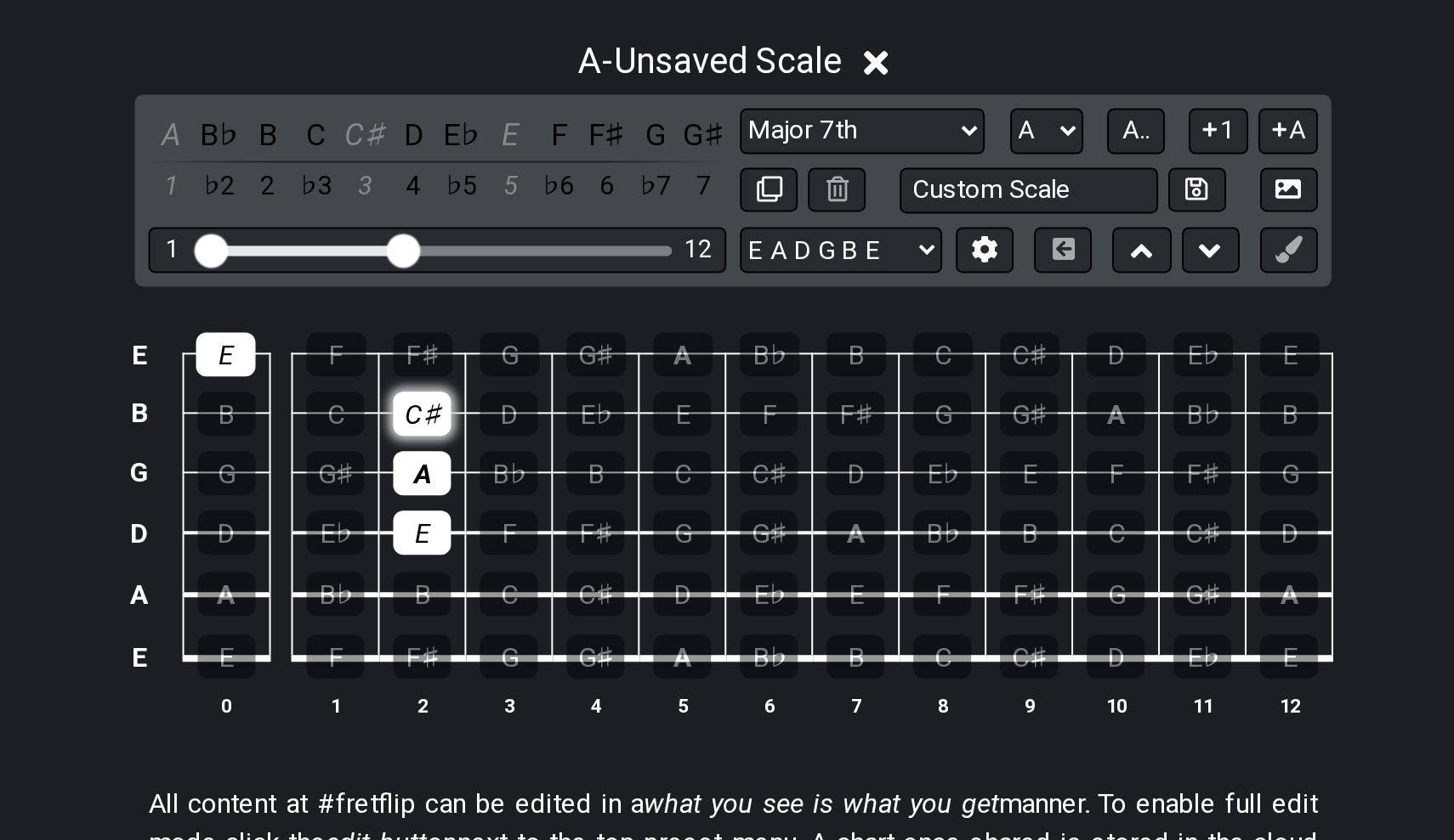
click at [557, 504] on div "C♯" at bounding box center [571, 515] width 29 height 22
click at [459, 595] on div "A" at bounding box center [473, 606] width 29 height 22
click at [601, 564] on div "F" at bounding box center [615, 575] width 29 height 22
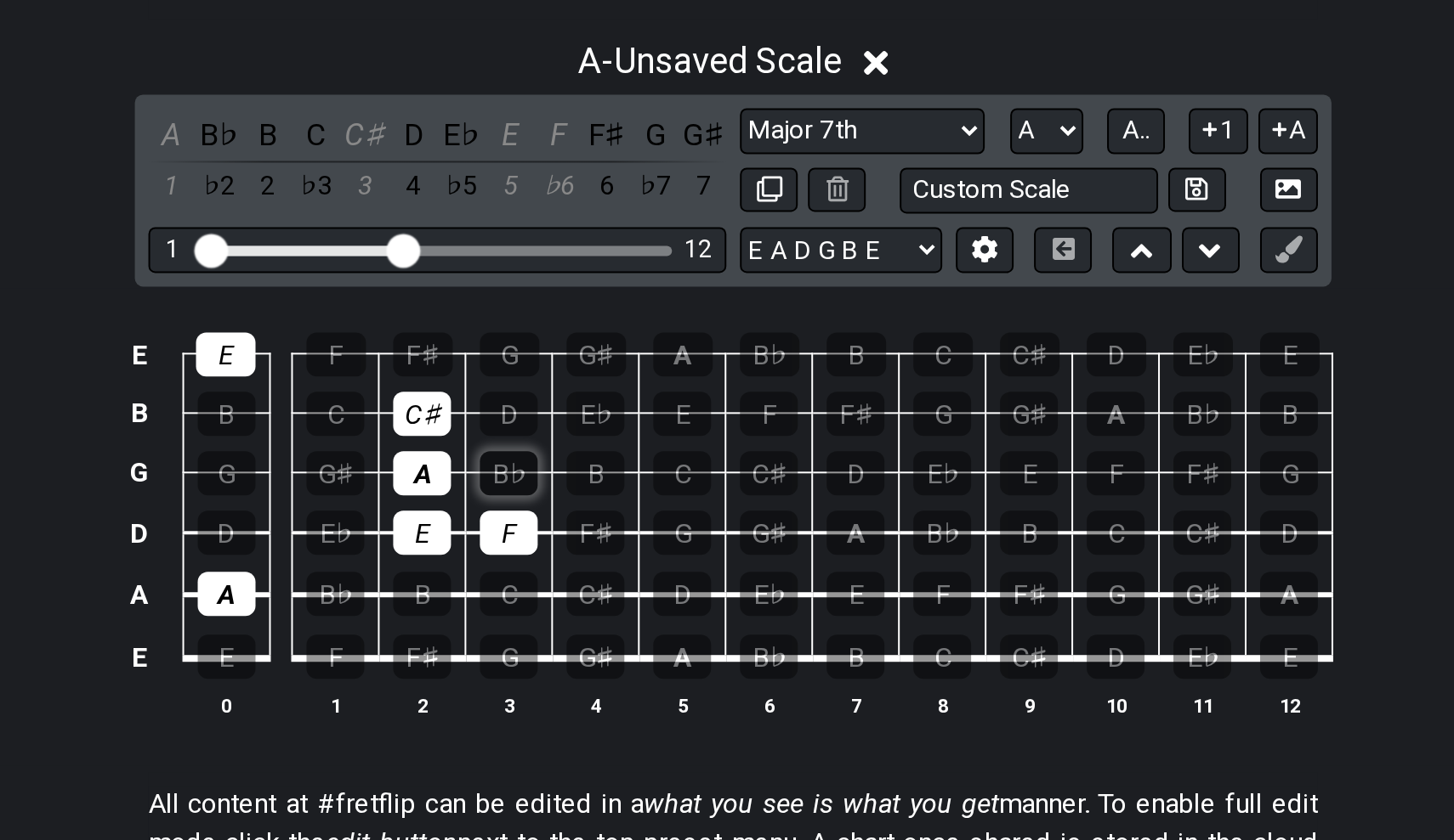
click at [601, 534] on div "B♭" at bounding box center [615, 545] width 29 height 22
click at [601, 504] on div "D" at bounding box center [615, 515] width 29 height 22
click at [514, 595] on div "B♭" at bounding box center [528, 606] width 29 height 22
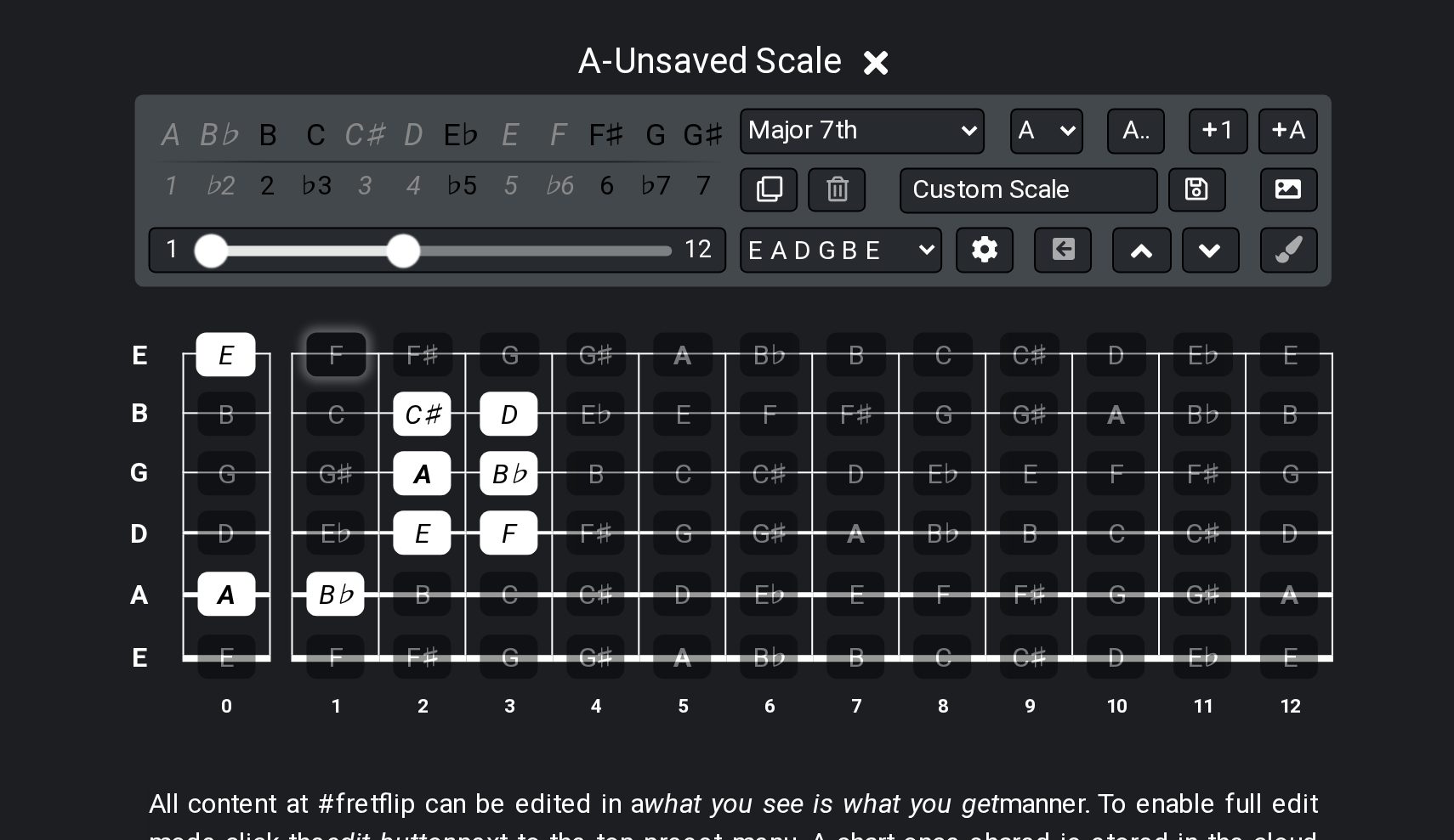
click at [514, 475] on div "F" at bounding box center [529, 486] width 30 height 22
click at [459, 475] on div "E" at bounding box center [474, 486] width 30 height 22
click at [557, 504] on div "C♯" at bounding box center [571, 515] width 29 height 22
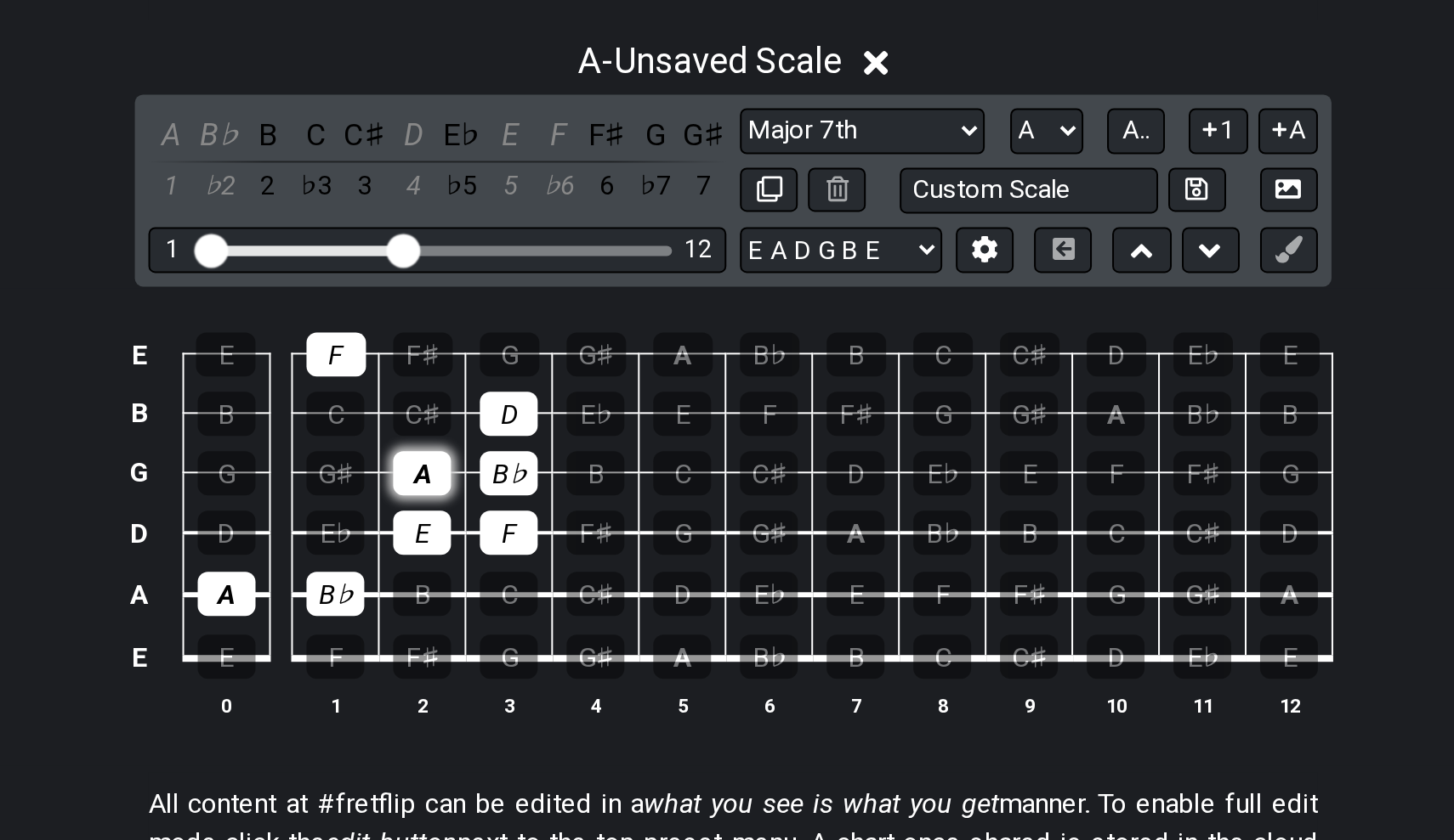
click at [557, 534] on div "A" at bounding box center [571, 545] width 29 height 22
click at [557, 564] on div "E" at bounding box center [571, 575] width 29 height 22
click at [459, 595] on div "A" at bounding box center [473, 606] width 29 height 22
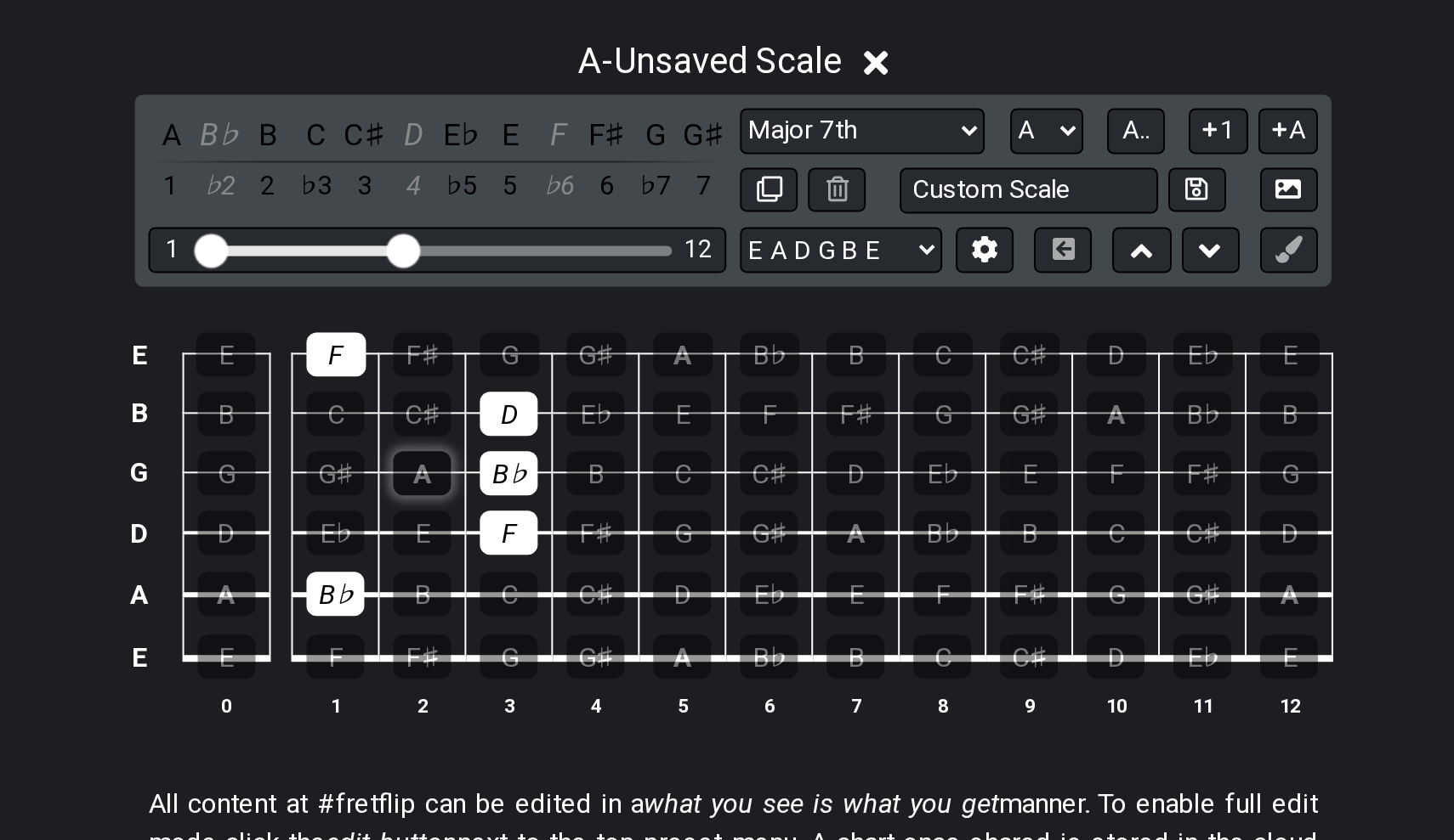
click at [557, 534] on div "A" at bounding box center [571, 545] width 29 height 22
click at [601, 534] on div "B♭" at bounding box center [615, 545] width 29 height 22
click at [557, 595] on div "B" at bounding box center [571, 606] width 29 height 22
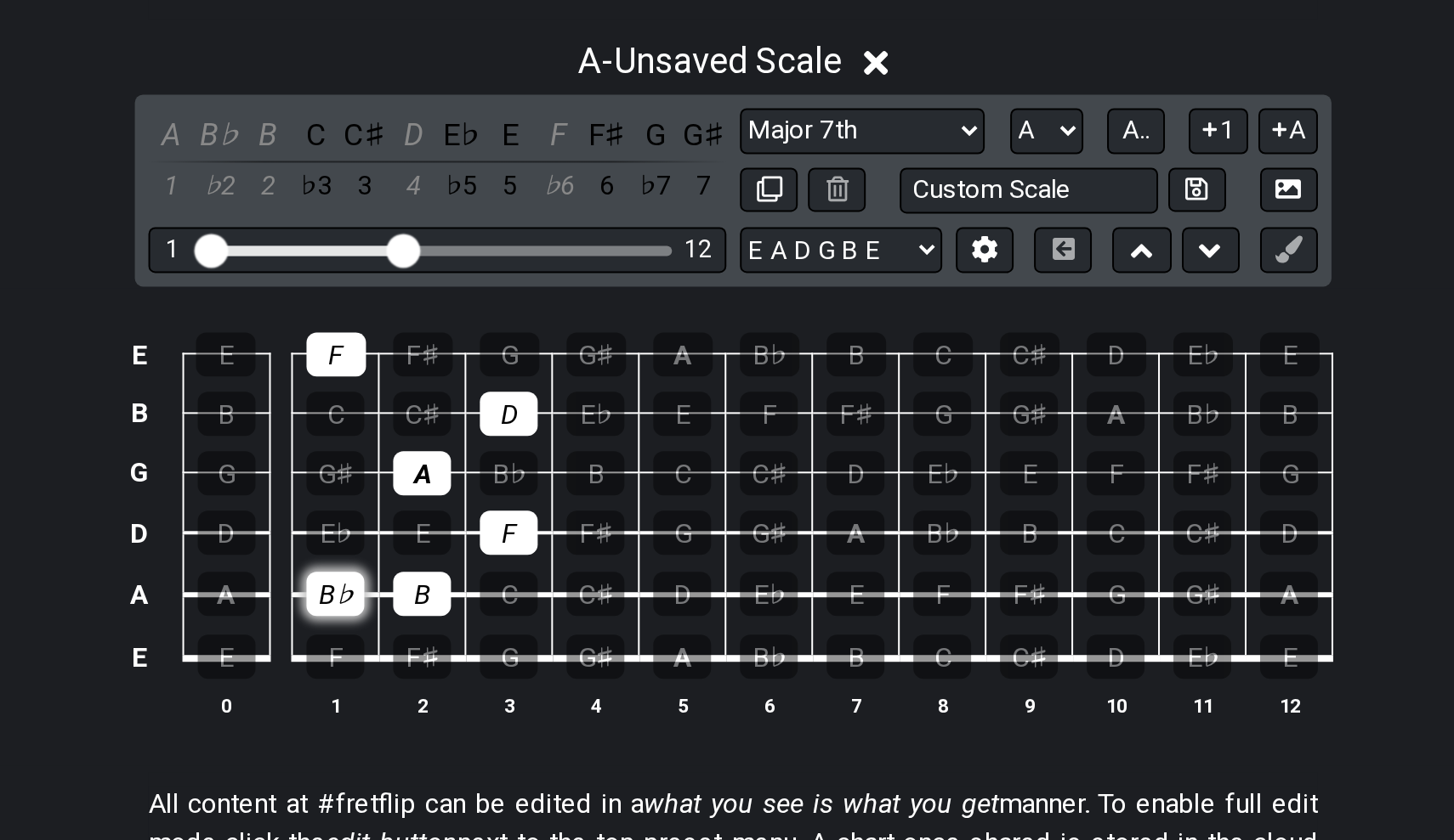
click at [514, 595] on div "B♭" at bounding box center [528, 606] width 29 height 22
click at [514, 475] on div "F" at bounding box center [529, 486] width 30 height 22
click at [557, 475] on div "F♯" at bounding box center [572, 486] width 30 height 22
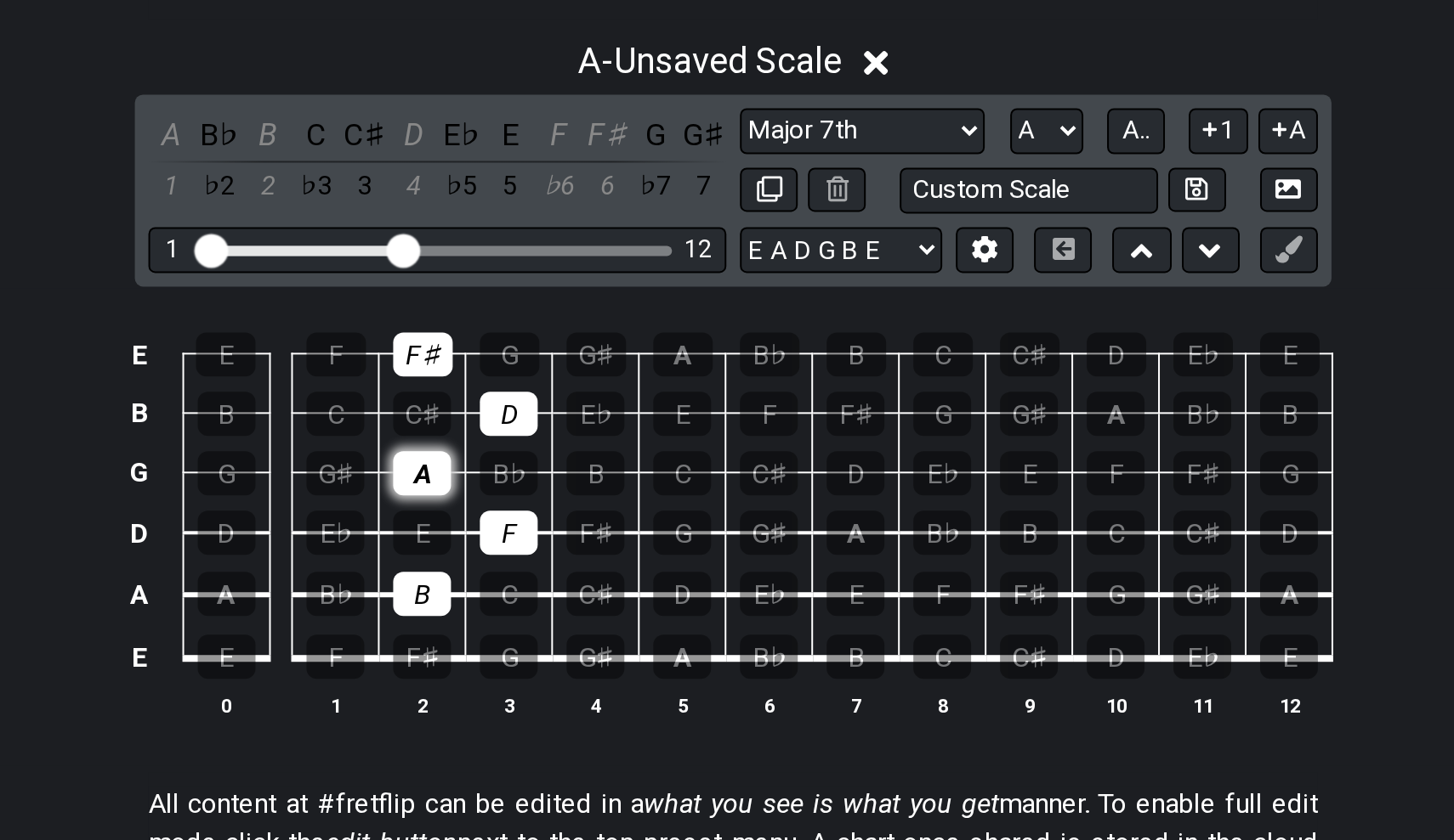
click at [557, 534] on div "A" at bounding box center [571, 545] width 29 height 22
click at [601, 534] on div "B♭" at bounding box center [615, 545] width 29 height 22
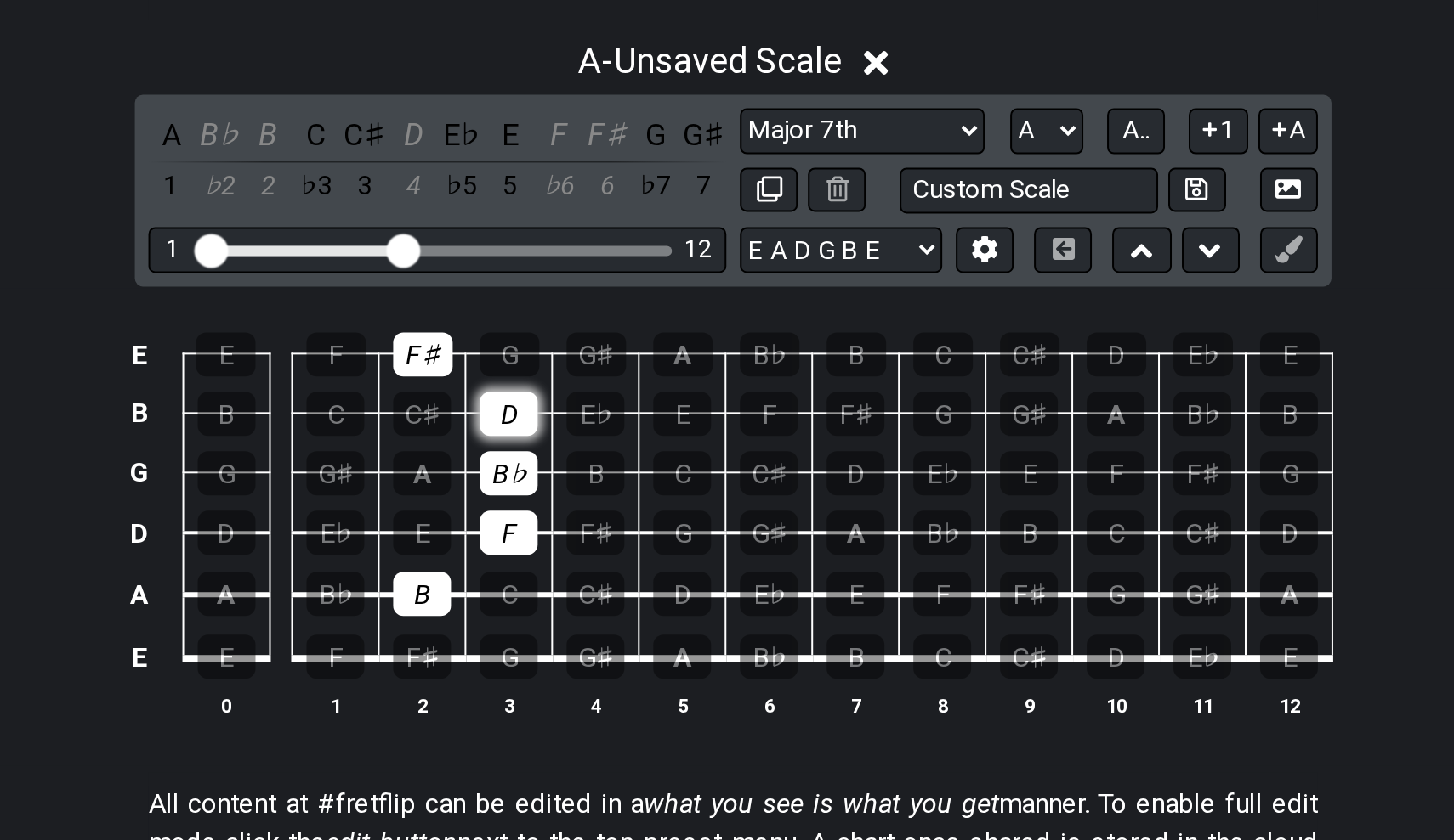
click at [601, 504] on div "D" at bounding box center [615, 515] width 29 height 22
click at [644, 504] on div "E♭" at bounding box center [658, 515] width 29 height 22
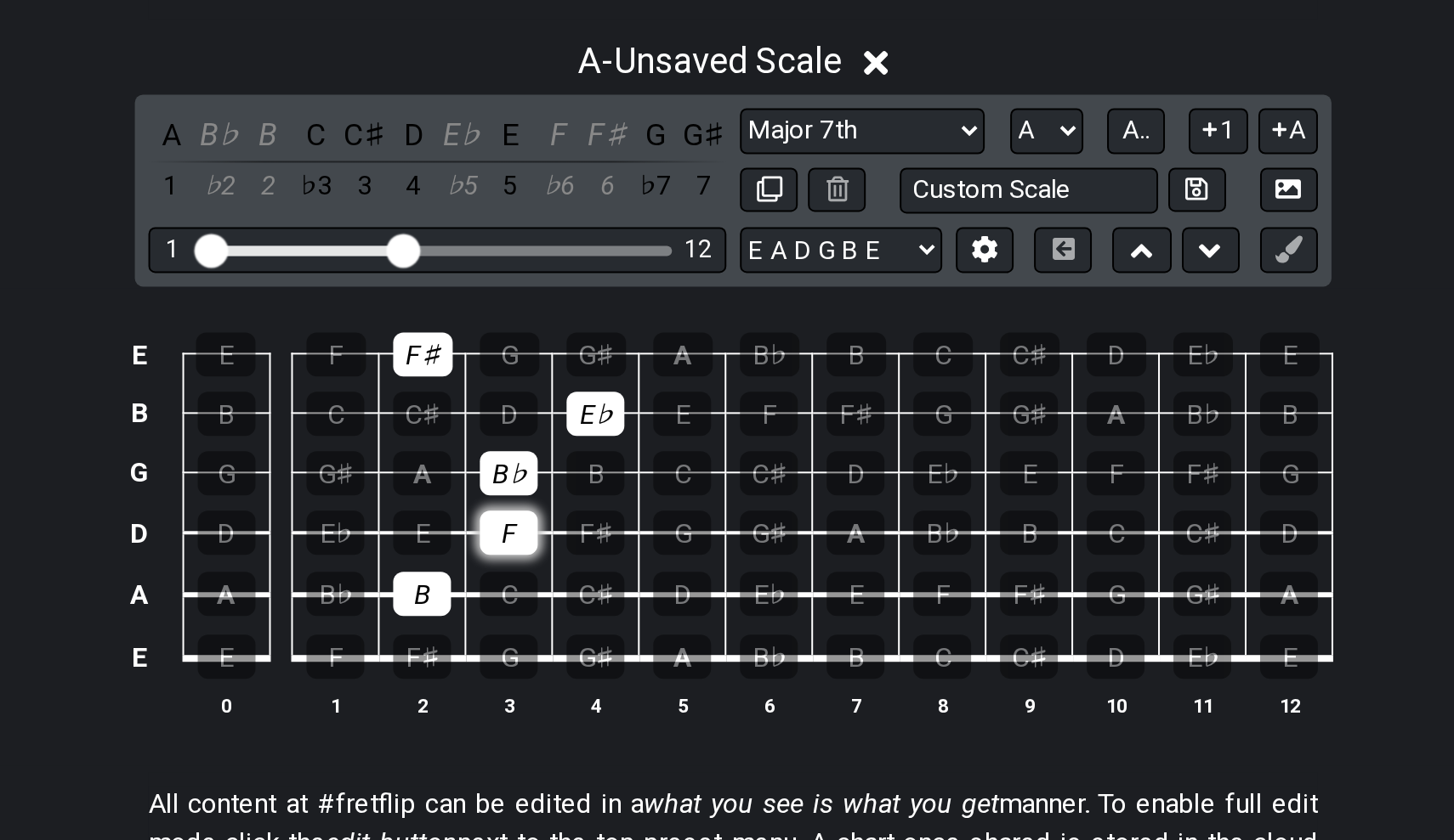
click at [601, 564] on div "F" at bounding box center [615, 575] width 29 height 22
click at [644, 564] on div "F♯" at bounding box center [658, 575] width 29 height 22
click at [601, 595] on div "C" at bounding box center [615, 606] width 29 height 22
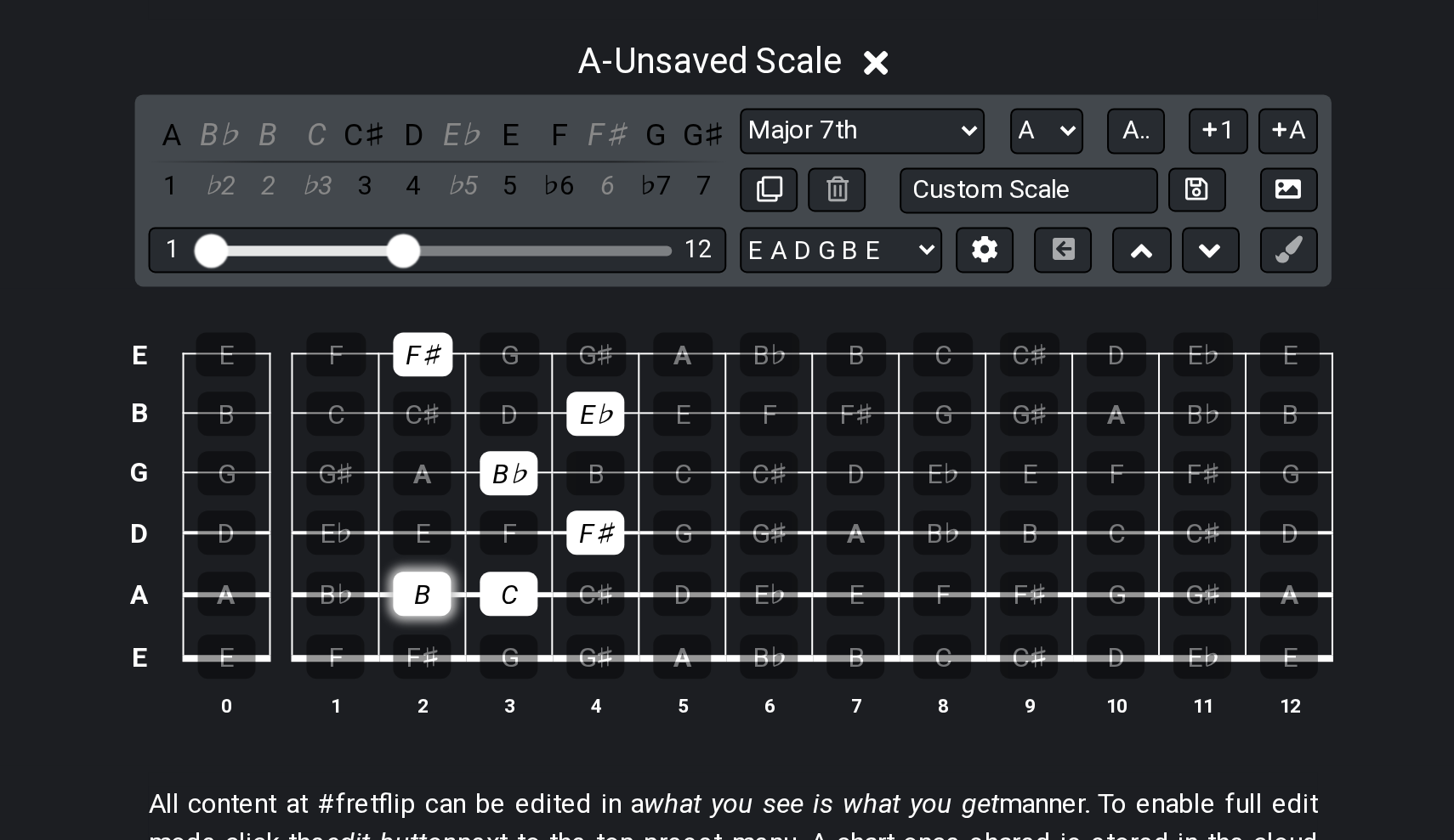
click at [557, 595] on div "B" at bounding box center [571, 606] width 29 height 22
click at [550, 486] on td "C♯" at bounding box center [571, 501] width 43 height 30
click at [557, 475] on div "F♯" at bounding box center [572, 486] width 30 height 22
click at [601, 475] on div "G" at bounding box center [616, 486] width 30 height 22
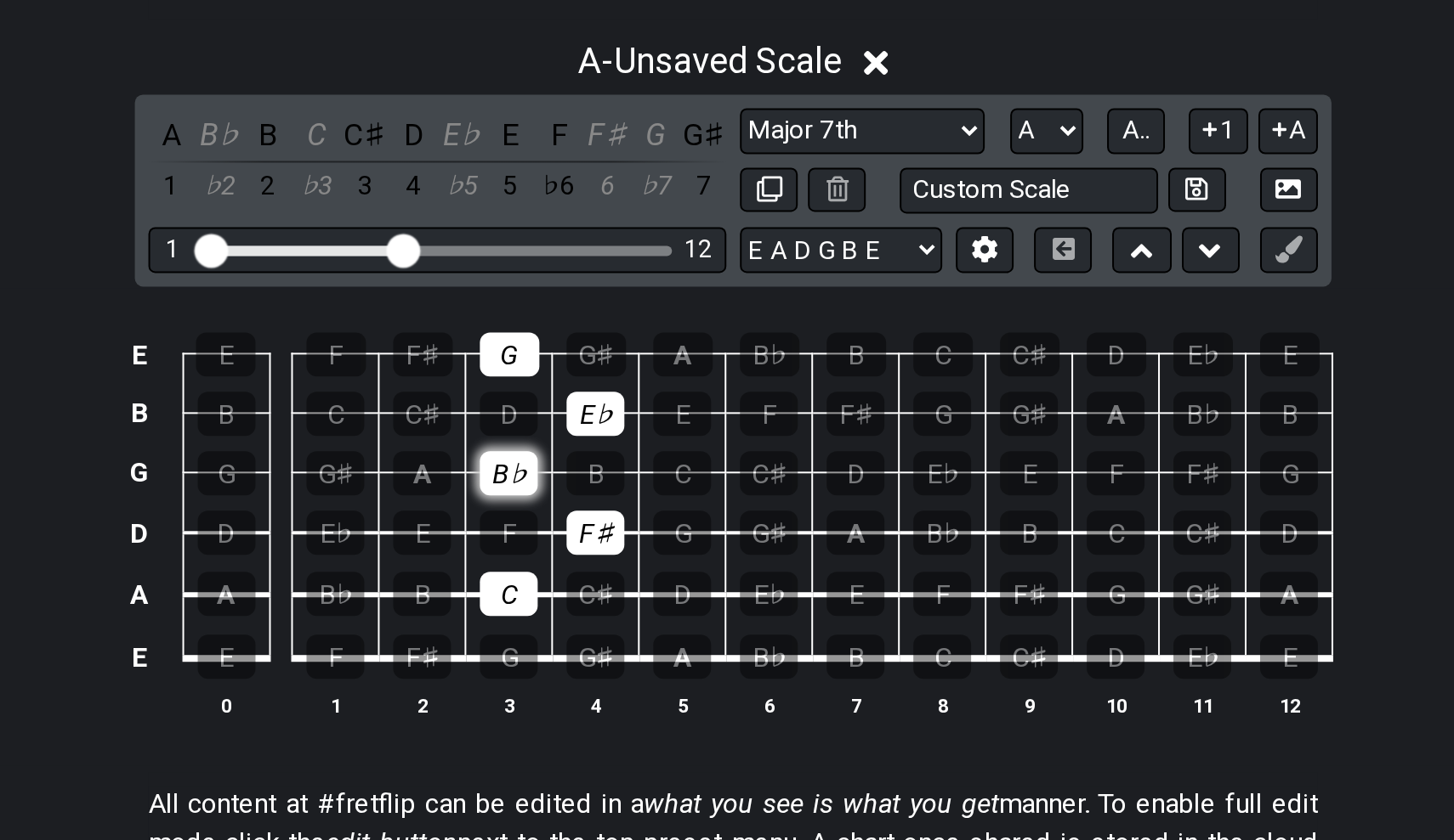
click at [601, 534] on div "B♭" at bounding box center [615, 545] width 29 height 22
click at [644, 534] on div "B" at bounding box center [658, 545] width 29 height 22
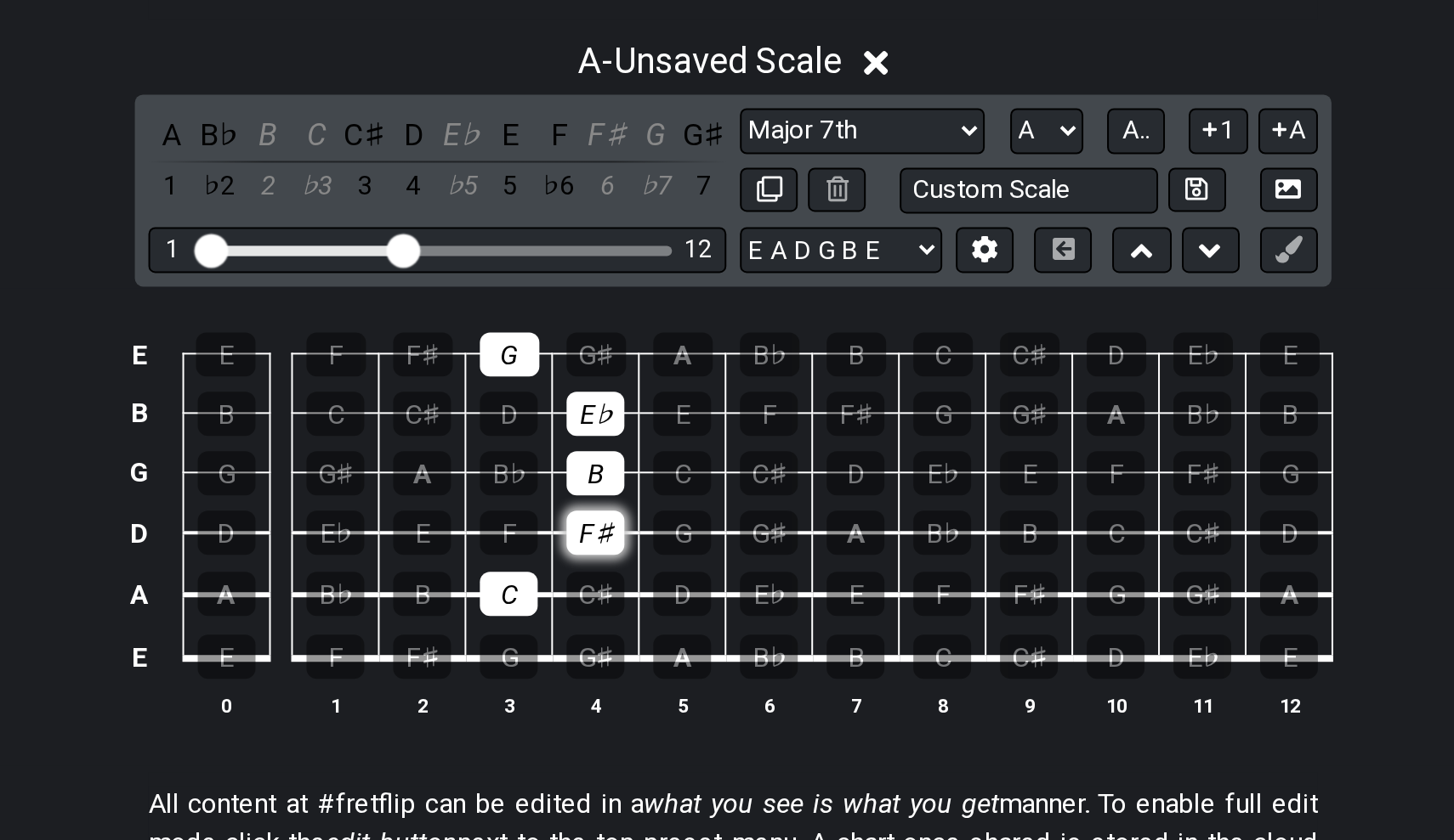
click at [644, 564] on div "F♯" at bounding box center [658, 575] width 29 height 22
click at [687, 564] on div "G" at bounding box center [701, 575] width 29 height 22
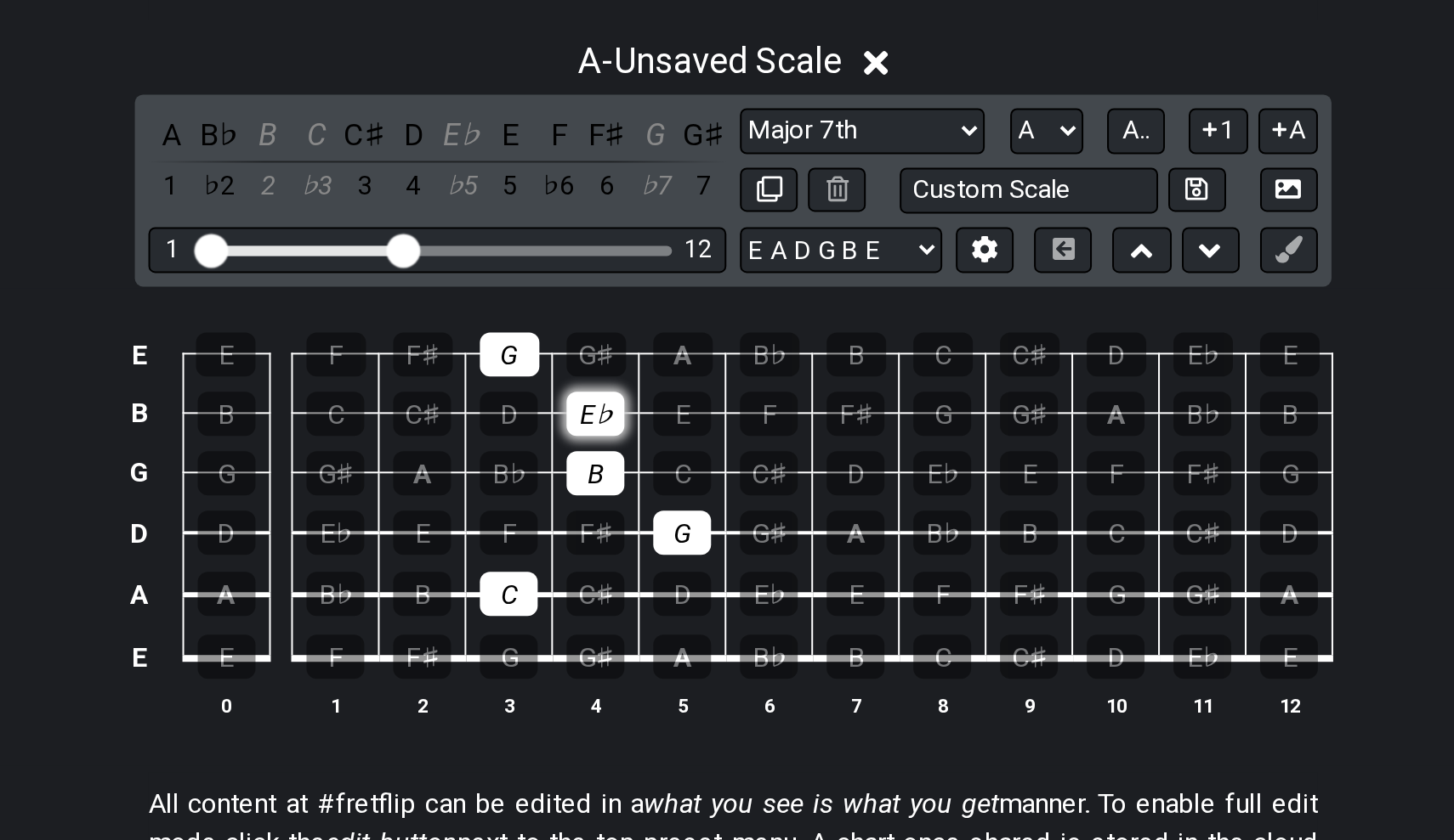
click at [644, 504] on div "E♭" at bounding box center [658, 515] width 29 height 22
click at [687, 504] on div "E" at bounding box center [701, 515] width 29 height 22
